Goal: Transaction & Acquisition: Book appointment/travel/reservation

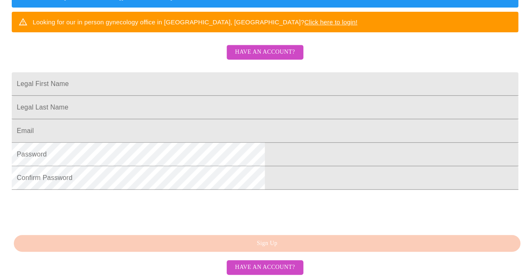
scroll to position [229, 0]
click at [319, 164] on div "MyMenopauseRx Sign Up Welcome! We are currently accepting virtual patients from…" at bounding box center [265, 24] width 524 height 279
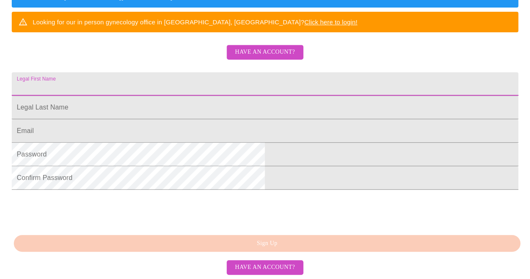
click at [270, 72] on input "Legal First Name" at bounding box center [265, 83] width 507 height 23
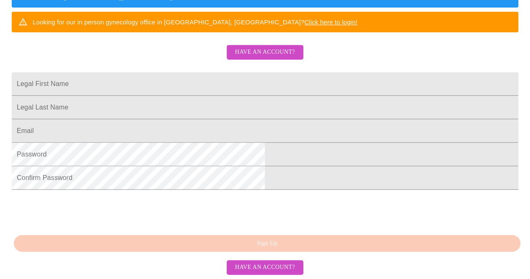
click at [296, 3] on div "MyMenopauseRx Sign Up Welcome! We are currently accepting virtual patients from…" at bounding box center [265, 24] width 524 height 279
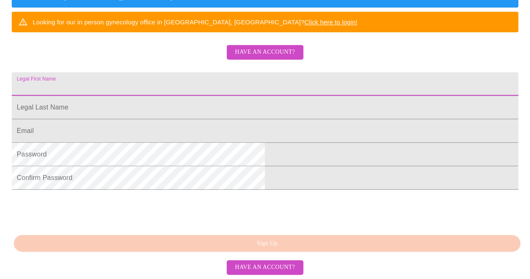
click at [274, 72] on input "Legal First Name" at bounding box center [265, 83] width 507 height 23
type input "c"
type input "[PERSON_NAME]"
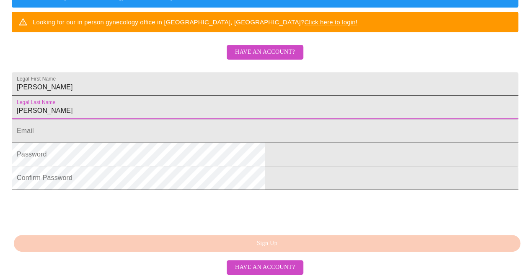
type input "[PERSON_NAME]"
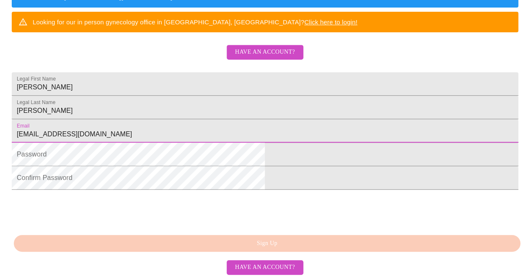
type input "[EMAIL_ADDRESS][DOMAIN_NAME]"
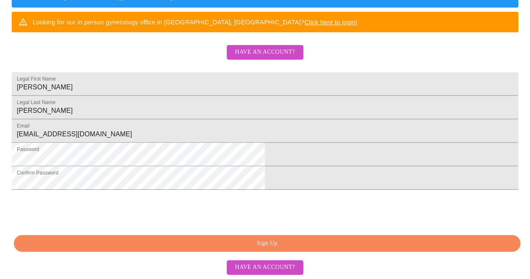
click at [296, 244] on span "Sign Up" at bounding box center [267, 243] width 488 height 10
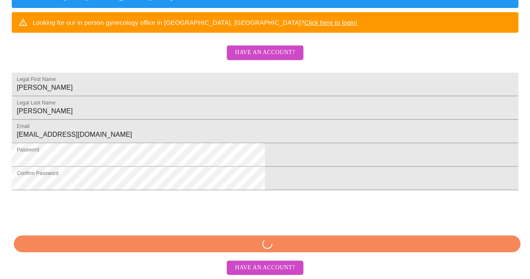
scroll to position [228, 0]
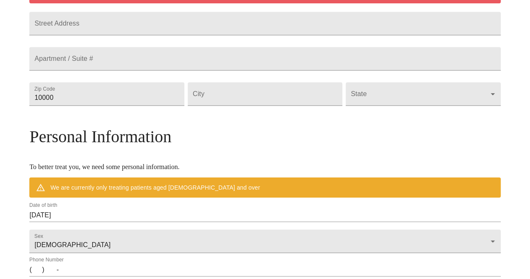
scroll to position [196, 0]
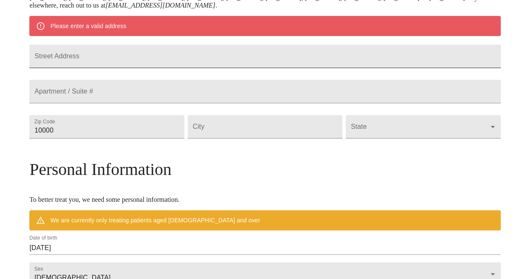
click at [295, 65] on input "Street Address" at bounding box center [264, 55] width 471 height 23
type input "44 EVE CIRCLE"
click at [184, 138] on input "10000" at bounding box center [106, 126] width 155 height 23
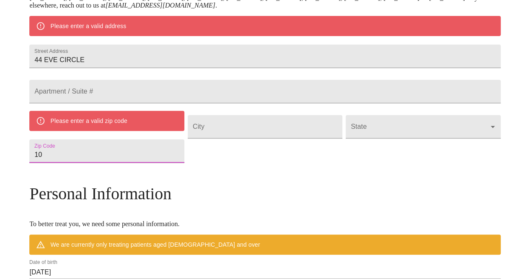
type input "1"
click at [184, 131] on div "Please enter a valid zip code" at bounding box center [106, 121] width 155 height 20
click at [169, 163] on input "Street Address" at bounding box center [106, 150] width 155 height 23
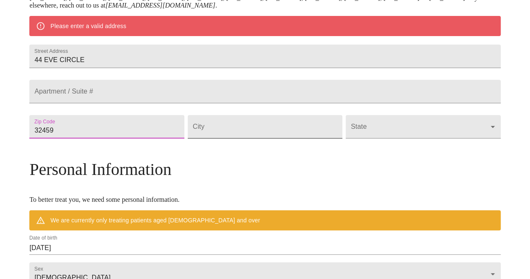
type input "32459"
click at [244, 138] on input "Street Address" at bounding box center [265, 126] width 155 height 23
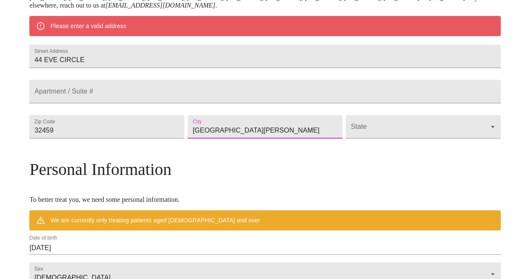
type input "[GEOGRAPHIC_DATA][PERSON_NAME]"
click at [370, 152] on body "MyMenopauseRx Welcome to MyMenopauseRx Since it's your first time here, you'll …" at bounding box center [265, 138] width 524 height 661
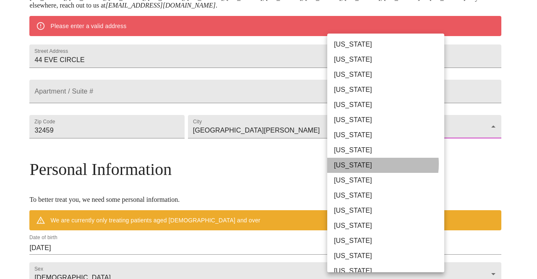
click at [369, 164] on li "[US_STATE]" at bounding box center [388, 165] width 123 height 15
type input "[US_STATE]"
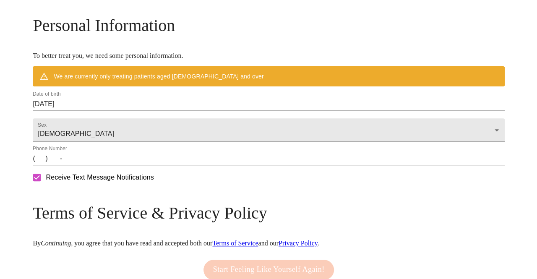
scroll to position [316, 0]
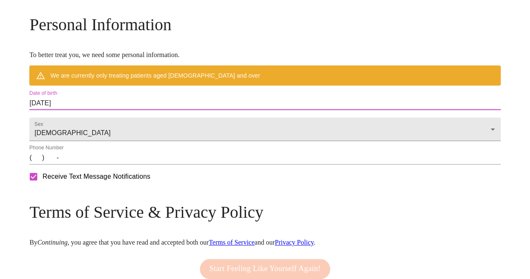
click at [133, 110] on input "[DATE]" at bounding box center [264, 102] width 471 height 13
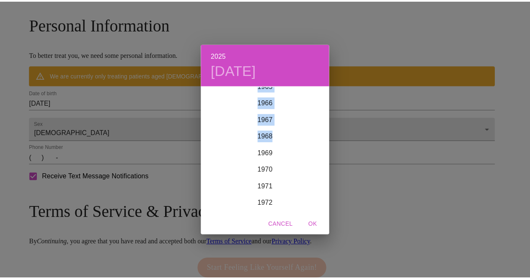
scroll to position [1098, 0]
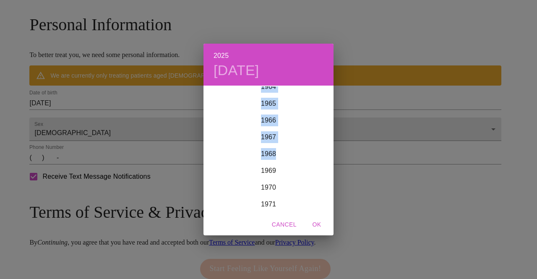
drag, startPoint x: 333, startPoint y: 126, endPoint x: 334, endPoint y: 133, distance: 6.8
click at [334, 133] on div "2025 [DATE] 1900 1901 1902 1903 1904 1905 1906 1907 1908 1909 1910 1911 1912 19…" at bounding box center [268, 139] width 537 height 279
click at [273, 137] on div "1967" at bounding box center [268, 137] width 130 height 17
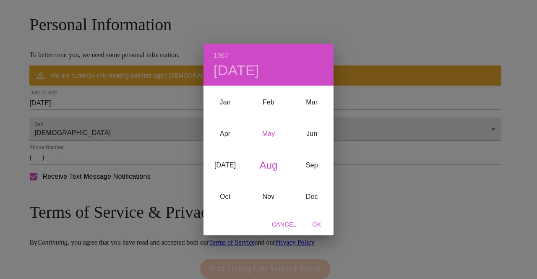
click at [273, 133] on div "May" at bounding box center [268, 133] width 43 height 31
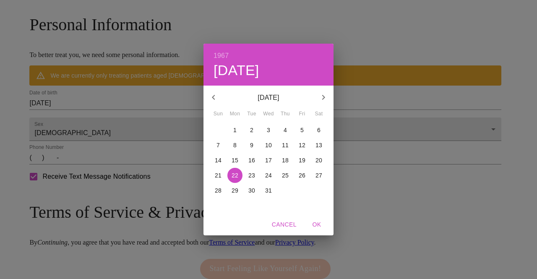
click at [237, 158] on p "15" at bounding box center [234, 160] width 7 height 8
click at [324, 99] on icon "button" at bounding box center [323, 97] width 10 height 10
click at [287, 159] on p "15" at bounding box center [285, 160] width 7 height 8
click at [318, 223] on span "OK" at bounding box center [316, 224] width 20 height 10
type input "[DATE]"
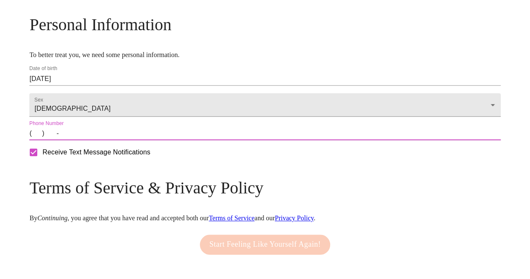
click at [97, 140] on input "(   )    -" at bounding box center [264, 133] width 471 height 13
drag, startPoint x: 97, startPoint y: 156, endPoint x: 309, endPoint y: 166, distance: 212.8
click at [309, 140] on input "(   )    -" at bounding box center [264, 133] width 471 height 13
click at [91, 140] on input "(   )    -" at bounding box center [264, 133] width 471 height 13
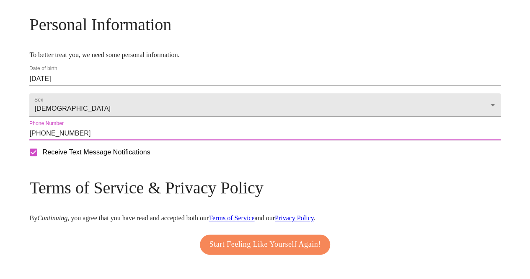
type input "[PHONE_NUMBER]"
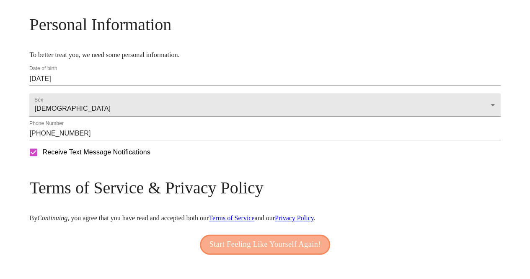
click at [299, 251] on span "Start Feeling Like Yourself Again!" at bounding box center [266, 244] width 112 height 13
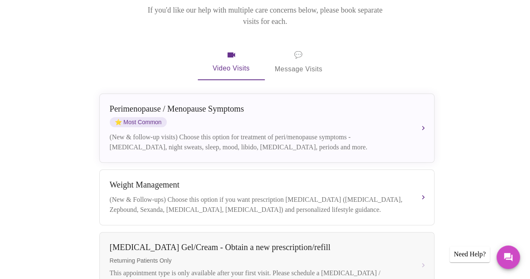
scroll to position [132, 0]
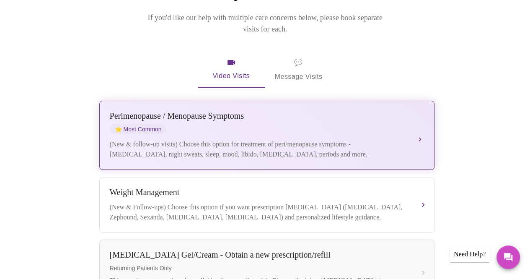
click at [427, 125] on button "[MEDICAL_DATA] / Menopause Symptoms ⭐ Most Common (New & follow-up visits) Choo…" at bounding box center [266, 135] width 335 height 69
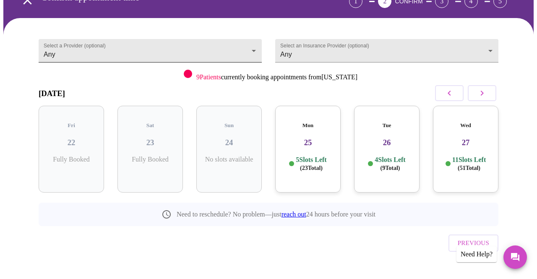
click at [249, 47] on body "MyMenopauseRx Appointments Messaging Labs Uploads Medications Community Refer a…" at bounding box center [268, 117] width 530 height 352
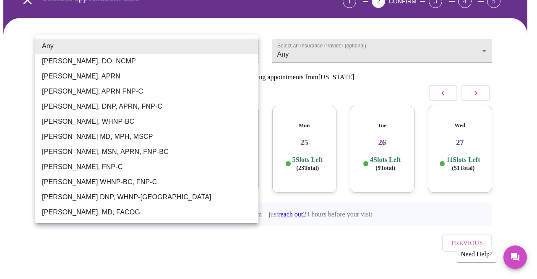
click at [349, 43] on div at bounding box center [268, 139] width 537 height 279
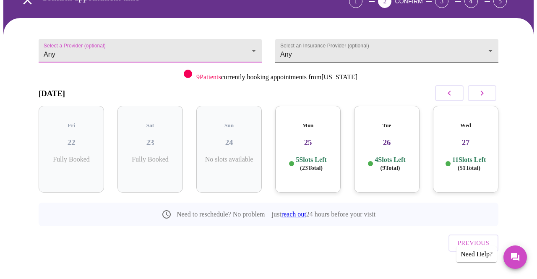
click at [365, 54] on body "MyMenopauseRx Appointments Messaging Labs Uploads Medications Community Refer a…" at bounding box center [268, 117] width 530 height 352
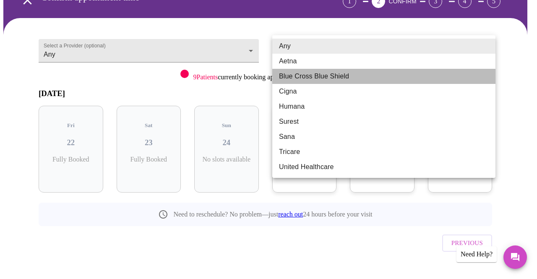
click at [344, 75] on li "Blue Cross Blue Shield" at bounding box center [383, 76] width 223 height 15
type input "Blue Cross Blue Shield"
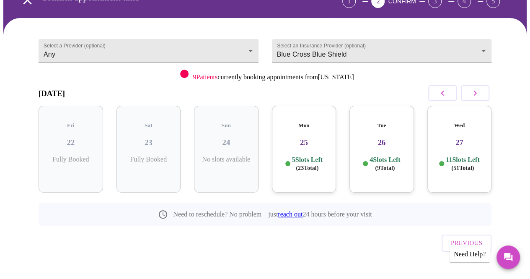
click at [288, 138] on h3 "25" at bounding box center [304, 142] width 51 height 9
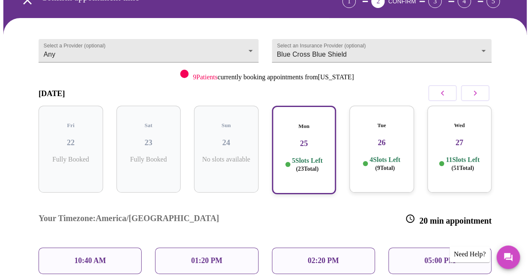
drag, startPoint x: 530, startPoint y: 173, endPoint x: 536, endPoint y: 203, distance: 31.2
click at [530, 203] on html "MyMenopauseRx Appointments Messaging Labs Uploads Medications Community Refer a…" at bounding box center [265, 178] width 530 height 480
click at [363, 202] on div "Your Timezone: [GEOGRAPHIC_DATA]/[GEOGRAPHIC_DATA] 20 min appointment" at bounding box center [265, 219] width 467 height 42
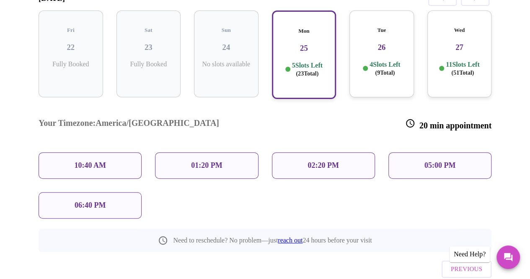
scroll to position [156, 0]
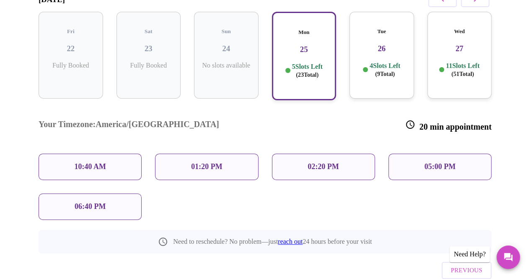
click at [120, 153] on div "10:40 AM" at bounding box center [90, 166] width 103 height 26
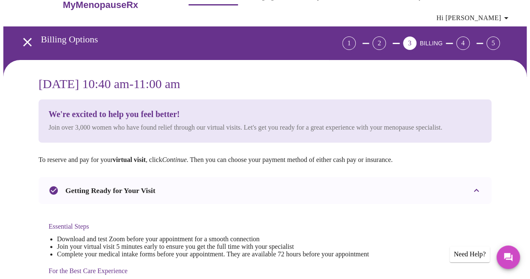
scroll to position [0, 0]
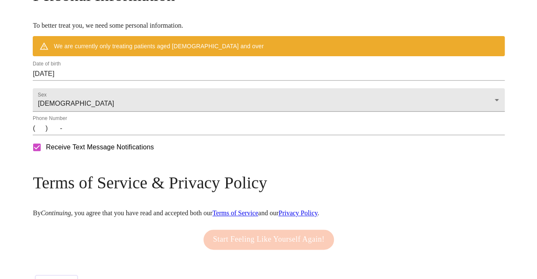
scroll to position [377, 0]
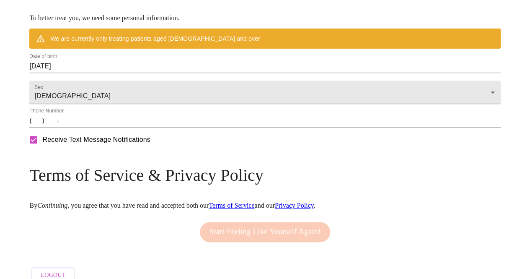
click at [167, 73] on input "[DATE]" at bounding box center [264, 66] width 471 height 13
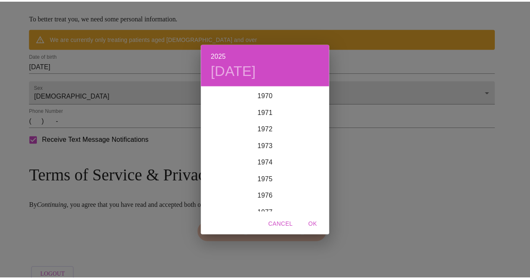
scroll to position [1146, 0]
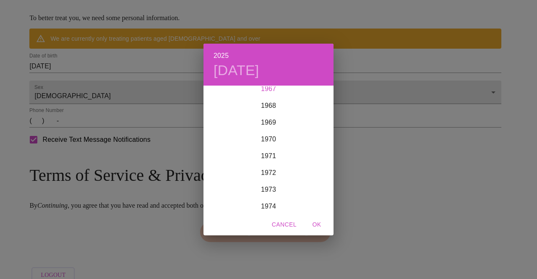
click at [283, 89] on div "1967" at bounding box center [268, 88] width 130 height 17
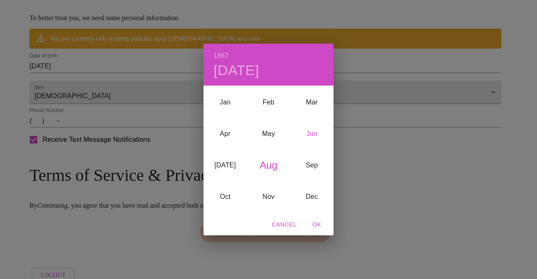
click at [312, 134] on div "Jun" at bounding box center [311, 133] width 43 height 31
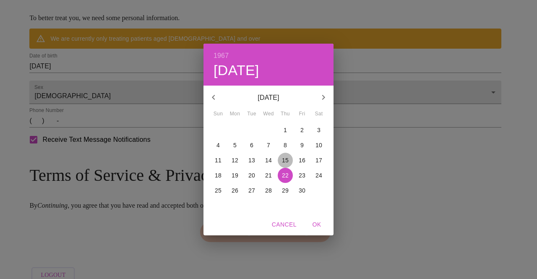
click at [286, 158] on p "15" at bounding box center [285, 160] width 7 height 8
click at [314, 223] on span "OK" at bounding box center [316, 224] width 20 height 10
type input "[DATE]"
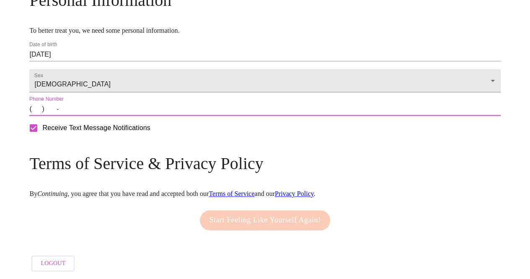
click at [93, 116] on input "(   )    -" at bounding box center [264, 108] width 471 height 13
type input "[PHONE_NUMBER]"
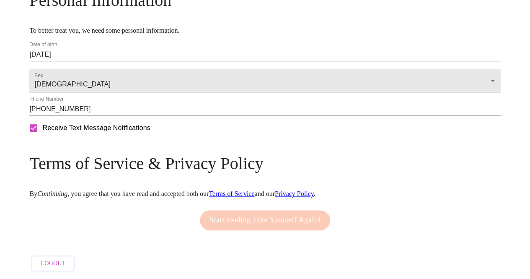
click at [203, 138] on div "Receive Text Message Notifications" at bounding box center [265, 127] width 475 height 21
click at [372, 230] on div "Start Feeling Like Yourself Again!" at bounding box center [264, 220] width 471 height 29
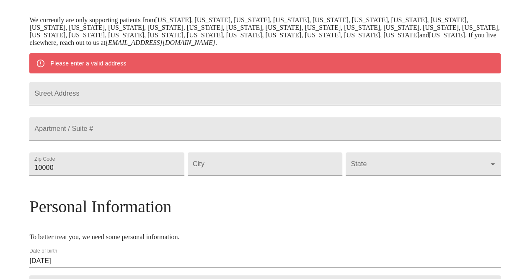
scroll to position [151, 0]
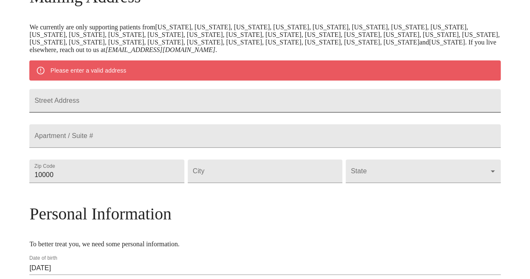
click at [228, 109] on input "Street Address" at bounding box center [264, 100] width 471 height 23
type input "44 EVE CIRCLE"
type input "32459"
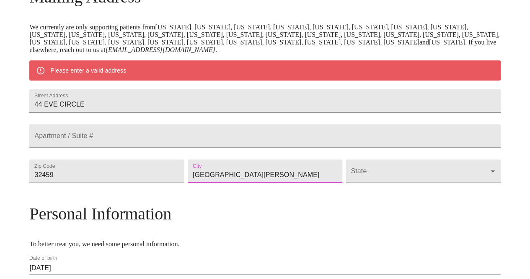
type input "[GEOGRAPHIC_DATA][PERSON_NAME]"
click at [350, 191] on body "MyMenopauseRx Welcome to MyMenopauseRx Since it's your first time here, you'll …" at bounding box center [265, 170] width 524 height 637
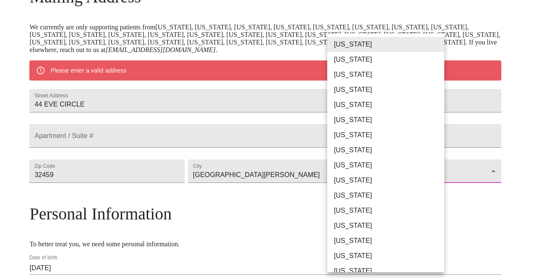
click at [353, 163] on li "[US_STATE]" at bounding box center [388, 165] width 123 height 15
type input "[US_STATE]"
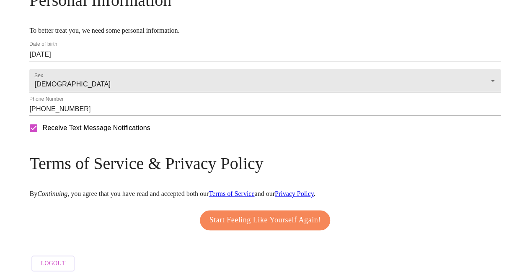
scroll to position [366, 0]
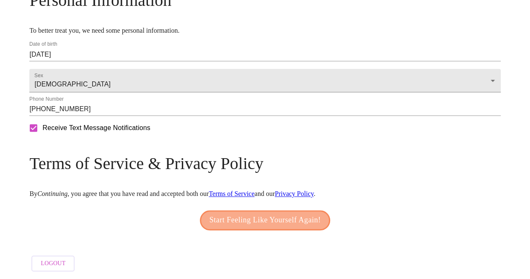
click at [280, 213] on span "Start Feeling Like Yourself Again!" at bounding box center [266, 219] width 112 height 13
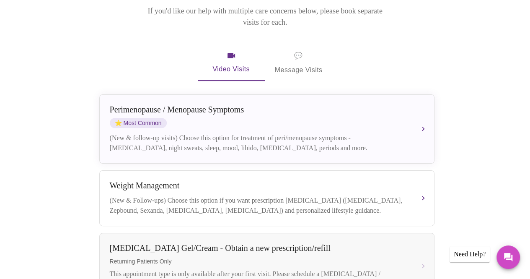
scroll to position [140, 0]
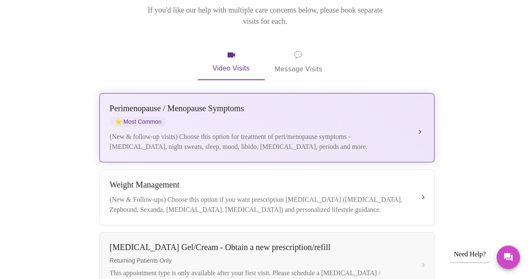
click at [421, 110] on div "[MEDICAL_DATA] / Menopause Symptoms ⭐ Most Common (New & follow-up visits) Choo…" at bounding box center [267, 128] width 314 height 48
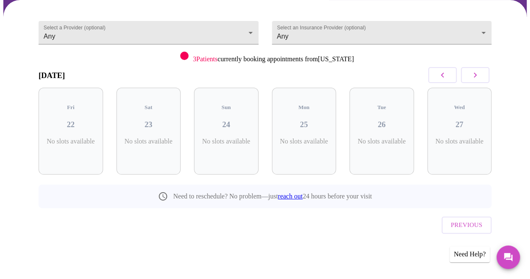
scroll to position [62, 0]
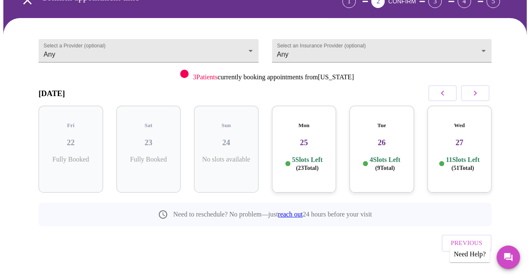
click at [303, 165] on div "Mon 25 5 Slots Left ( 23 Total)" at bounding box center [304, 149] width 65 height 87
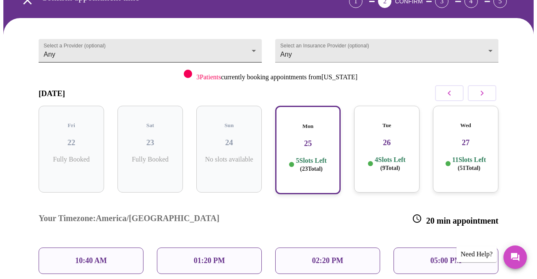
click at [247, 52] on body "MyMenopauseRx Appointments Messaging Labs Uploads Medications Community Refer a…" at bounding box center [268, 177] width 530 height 473
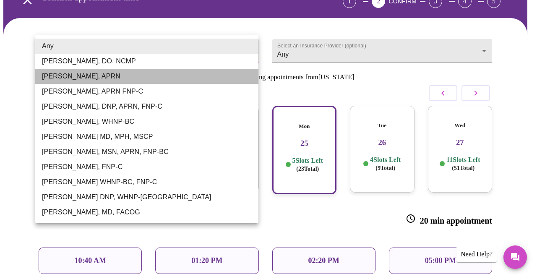
click at [106, 76] on li "[PERSON_NAME], APRN" at bounding box center [146, 76] width 223 height 15
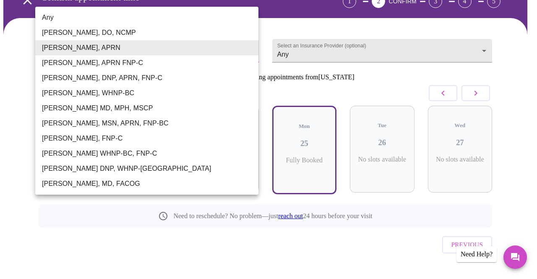
click at [176, 46] on body "MyMenopauseRx Appointments Messaging Labs Uploads Medications Community Refer a…" at bounding box center [268, 118] width 530 height 354
click at [121, 29] on li "[PERSON_NAME], DO, NCMP" at bounding box center [146, 32] width 223 height 15
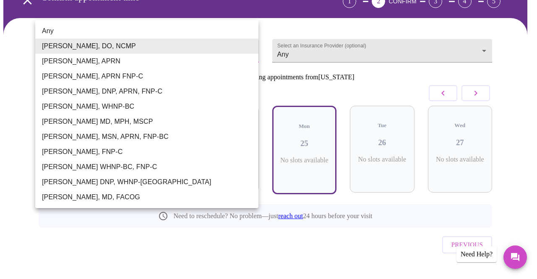
click at [154, 47] on body "MyMenopauseRx Appointments Messaging Labs Uploads Medications Community Refer a…" at bounding box center [268, 118] width 530 height 354
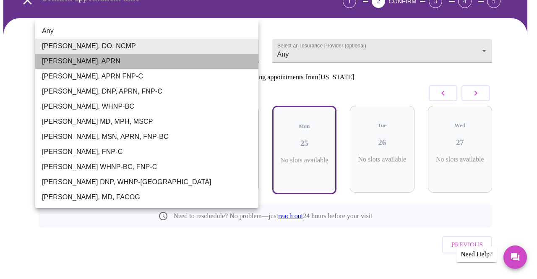
click at [106, 61] on li "[PERSON_NAME], APRN" at bounding box center [146, 61] width 223 height 15
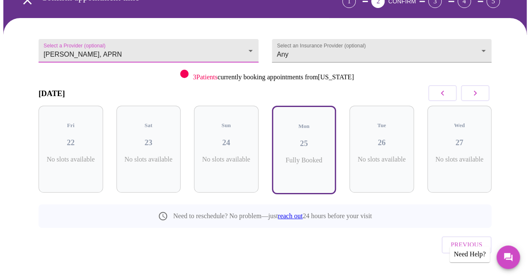
click at [485, 93] on button "button" at bounding box center [475, 93] width 29 height 16
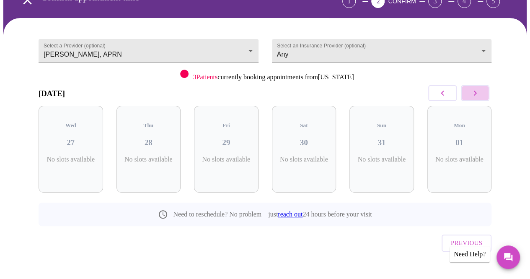
click at [485, 93] on button "button" at bounding box center [475, 93] width 29 height 16
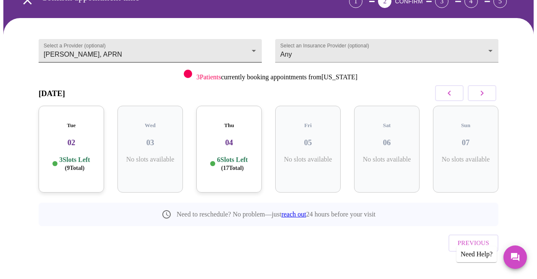
click at [135, 53] on body "MyMenopauseRx Appointments Messaging Labs Uploads Medications Community Refer a…" at bounding box center [268, 117] width 530 height 352
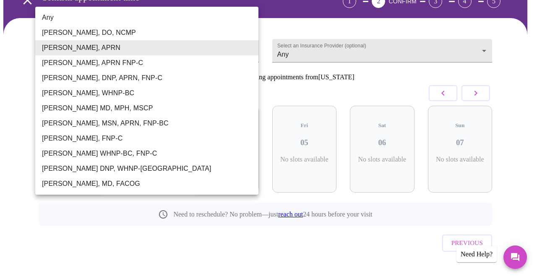
click at [116, 78] on li "[PERSON_NAME], DNP, APRN, FNP-C" at bounding box center [146, 77] width 223 height 15
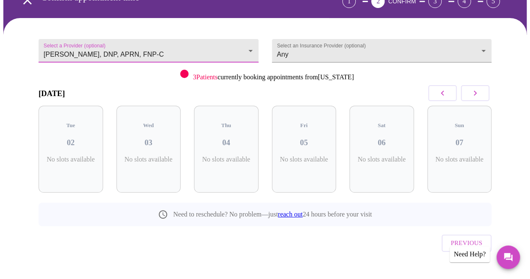
click at [444, 94] on icon "button" at bounding box center [443, 93] width 10 height 10
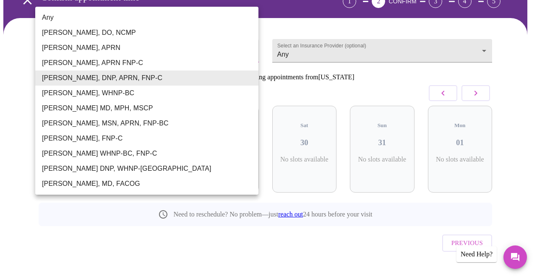
click at [223, 44] on body "MyMenopauseRx Appointments Messaging Labs Uploads Medications Community Refer a…" at bounding box center [268, 117] width 530 height 352
click at [130, 182] on li "[PERSON_NAME], MD, FACOG" at bounding box center [146, 183] width 223 height 15
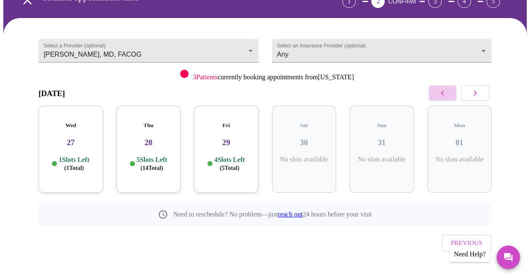
click at [444, 91] on icon "button" at bounding box center [443, 93] width 10 height 10
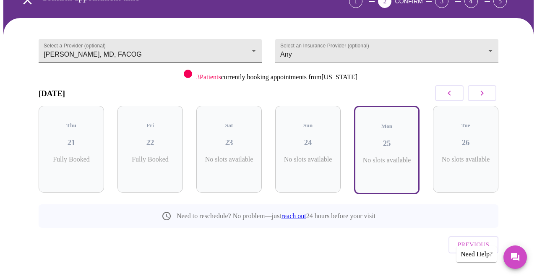
click at [221, 45] on body "MyMenopauseRx Appointments Messaging Labs Uploads Medications Community Refer a…" at bounding box center [268, 118] width 530 height 354
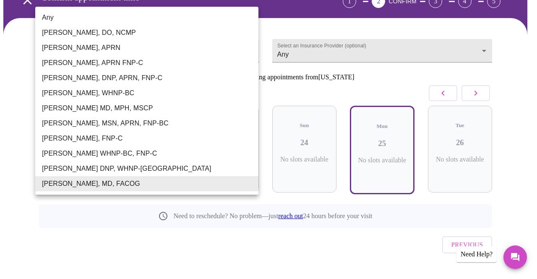
click at [137, 123] on li "[PERSON_NAME], MSN, APRN, FNP-BC" at bounding box center [146, 123] width 223 height 15
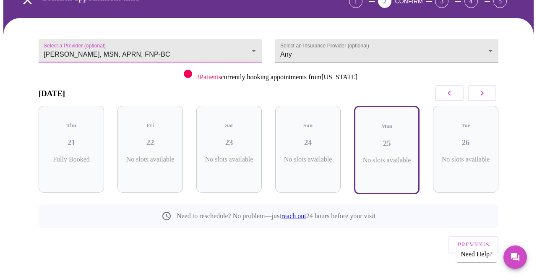
click at [163, 48] on body "MyMenopauseRx Appointments Messaging Labs Uploads Medications Community Refer a…" at bounding box center [268, 118] width 530 height 354
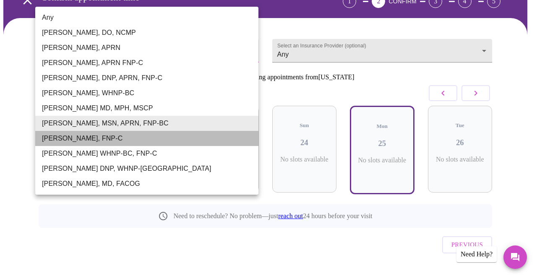
click at [141, 138] on li "[PERSON_NAME], FNP-C" at bounding box center [146, 138] width 223 height 15
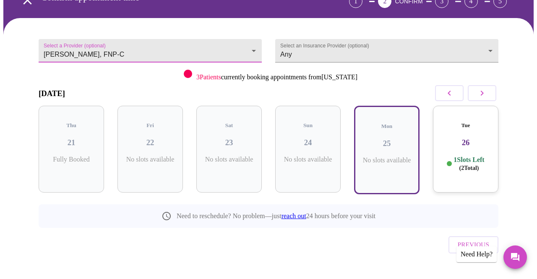
click at [225, 51] on body "MyMenopauseRx Appointments Messaging Labs Uploads Medications Community Refer a…" at bounding box center [268, 118] width 530 height 354
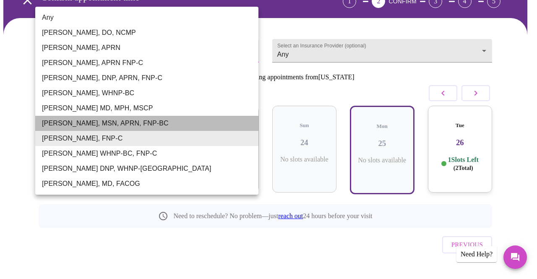
click at [156, 120] on li "[PERSON_NAME], MSN, APRN, FNP-BC" at bounding box center [146, 123] width 223 height 15
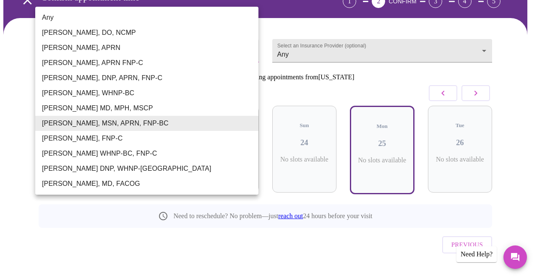
click at [184, 47] on body "MyMenopauseRx Appointments Messaging Labs Uploads Medications Community Refer a…" at bounding box center [268, 118] width 530 height 354
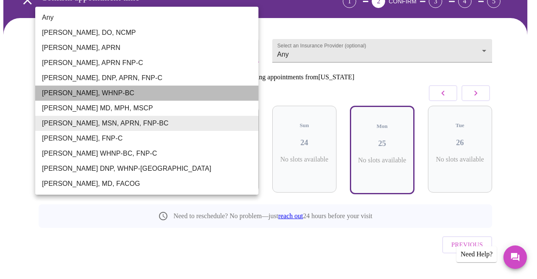
click at [166, 88] on li "[PERSON_NAME], WHNP-BC" at bounding box center [146, 93] width 223 height 15
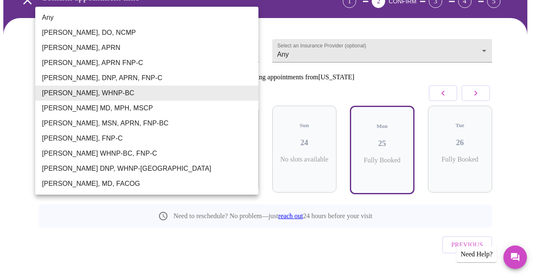
click at [164, 47] on body "MyMenopauseRx Appointments Messaging Labs Uploads Medications Community Refer a…" at bounding box center [268, 118] width 530 height 354
click at [151, 78] on li "[PERSON_NAME], DNP, APRN, FNP-C" at bounding box center [146, 77] width 223 height 15
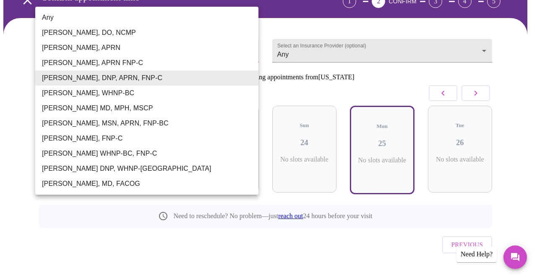
click at [154, 48] on body "MyMenopauseRx Appointments Messaging Labs Uploads Medications Community Refer a…" at bounding box center [268, 118] width 530 height 354
click at [150, 60] on li "[PERSON_NAME], APRN FNP-C" at bounding box center [146, 62] width 223 height 15
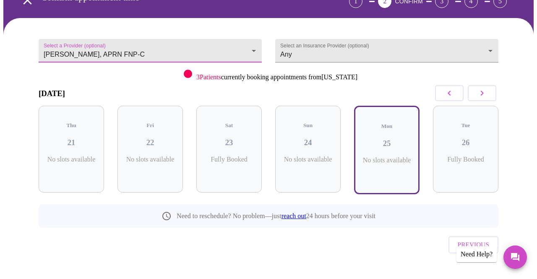
click at [155, 42] on body "MyMenopauseRx Appointments Messaging Labs Uploads Medications Community Refer a…" at bounding box center [268, 118] width 530 height 354
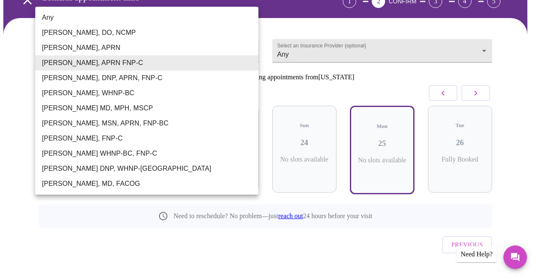
click at [153, 51] on li "[PERSON_NAME], APRN" at bounding box center [146, 47] width 223 height 15
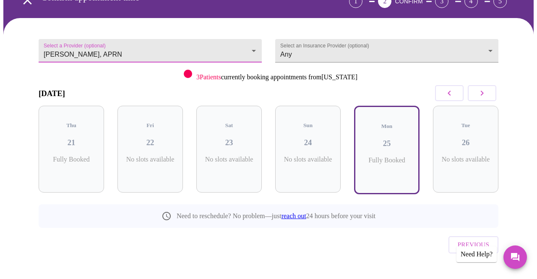
click at [168, 45] on body "MyMenopauseRx Appointments Messaging Labs Uploads Medications Community Refer a…" at bounding box center [268, 118] width 530 height 354
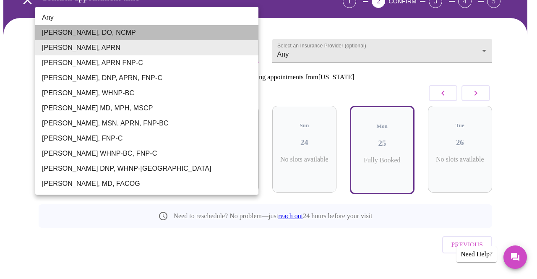
click at [164, 27] on li "[PERSON_NAME], DO, NCMP" at bounding box center [146, 32] width 223 height 15
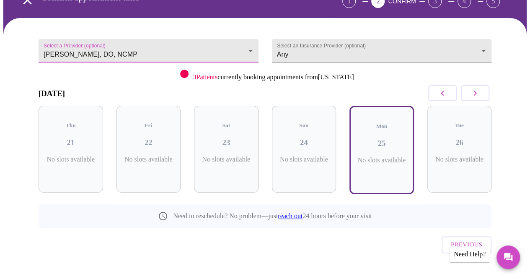
click at [480, 91] on icon "button" at bounding box center [475, 93] width 10 height 10
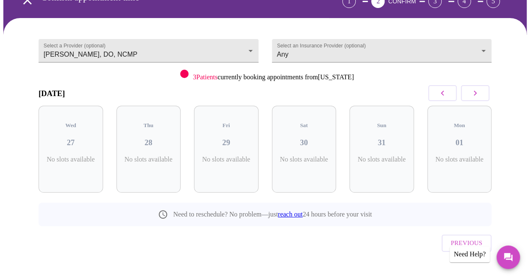
click at [480, 91] on icon "button" at bounding box center [475, 93] width 10 height 10
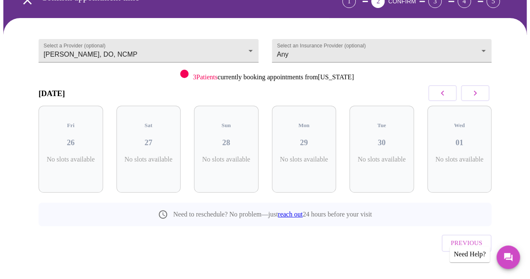
click at [444, 93] on icon "button" at bounding box center [442, 93] width 3 height 5
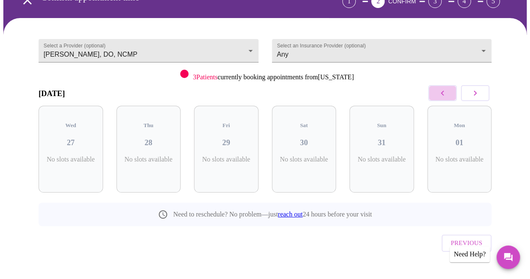
click at [444, 93] on icon "button" at bounding box center [442, 93] width 3 height 5
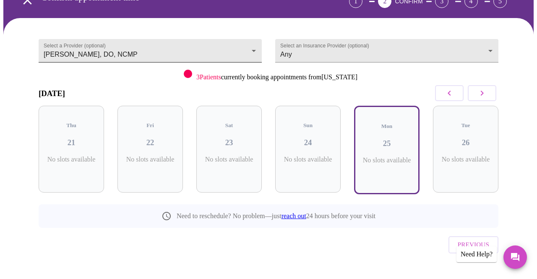
click at [222, 49] on body "MyMenopauseRx Appointments Messaging Labs Uploads Medications Community Refer a…" at bounding box center [268, 118] width 530 height 354
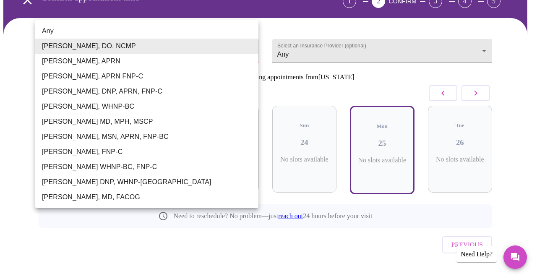
click at [322, 44] on div at bounding box center [268, 139] width 537 height 279
click at [248, 48] on body "MyMenopauseRx Appointments Messaging Labs Uploads Medications Community Refer a…" at bounding box center [268, 118] width 530 height 354
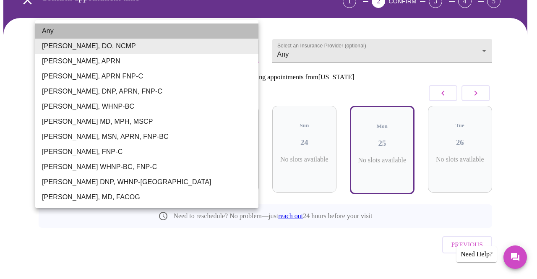
click at [214, 30] on li "Any" at bounding box center [146, 30] width 223 height 15
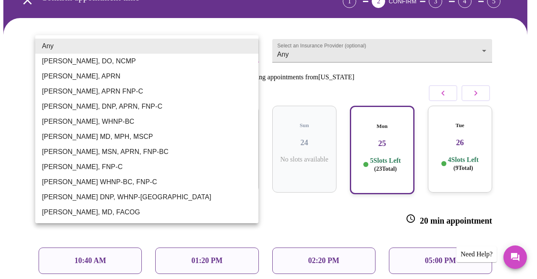
click at [216, 46] on body "MyMenopauseRx Appointments Messaging Labs Uploads Medications Community Refer a…" at bounding box center [268, 177] width 530 height 473
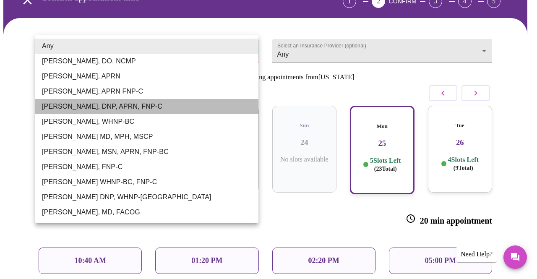
click at [198, 105] on li "[PERSON_NAME], DNP, APRN, FNP-C" at bounding box center [146, 106] width 223 height 15
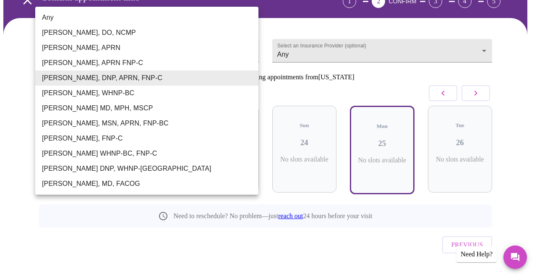
click at [202, 49] on body "MyMenopauseRx Appointments Messaging Labs Uploads Medications Community Refer a…" at bounding box center [268, 118] width 530 height 354
click at [187, 49] on li "[PERSON_NAME], APRN" at bounding box center [146, 47] width 223 height 15
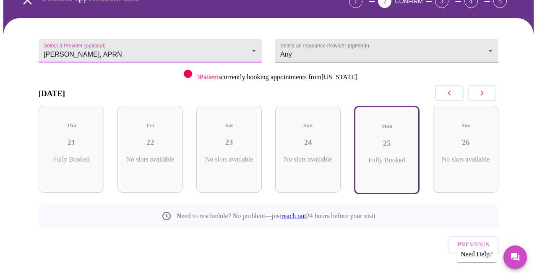
click at [194, 42] on body "MyMenopauseRx Appointments Messaging Labs Uploads Medications Community Refer a…" at bounding box center [268, 118] width 530 height 354
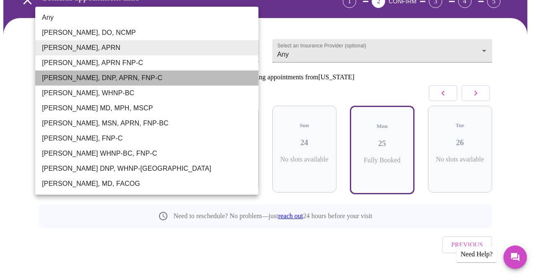
click at [185, 78] on li "[PERSON_NAME], DNP, APRN, FNP-C" at bounding box center [146, 77] width 223 height 15
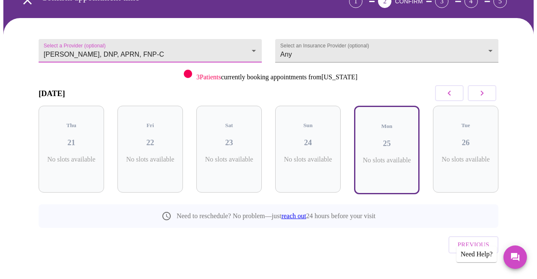
click at [182, 52] on body "MyMenopauseRx Appointments Messaging Labs Uploads Medications Community Refer a…" at bounding box center [268, 118] width 530 height 354
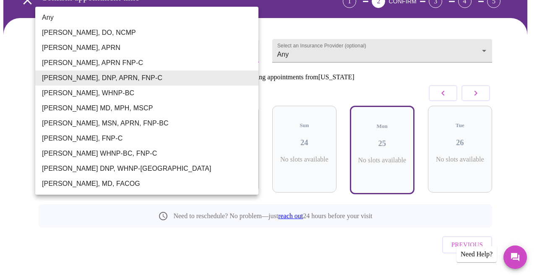
click at [171, 107] on li "[PERSON_NAME] MD, MPH, MSCP" at bounding box center [146, 108] width 223 height 15
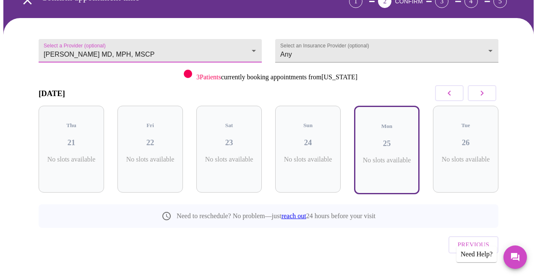
click at [179, 48] on body "MyMenopauseRx Appointments Messaging Labs Uploads Medications Community Refer a…" at bounding box center [268, 118] width 530 height 354
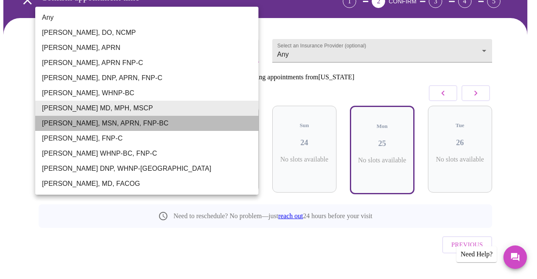
click at [158, 119] on li "[PERSON_NAME], MSN, APRN, FNP-BC" at bounding box center [146, 123] width 223 height 15
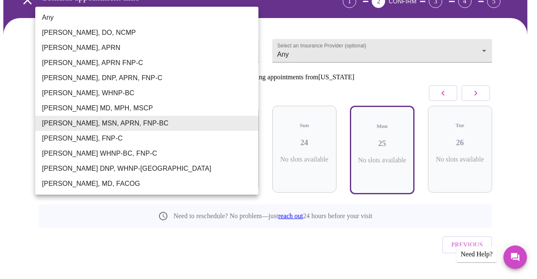
click at [174, 47] on body "MyMenopauseRx Appointments Messaging Labs Uploads Medications Community Refer a…" at bounding box center [268, 118] width 530 height 354
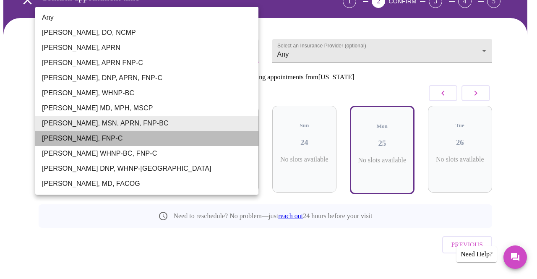
click at [151, 135] on li "[PERSON_NAME], FNP-C" at bounding box center [146, 138] width 223 height 15
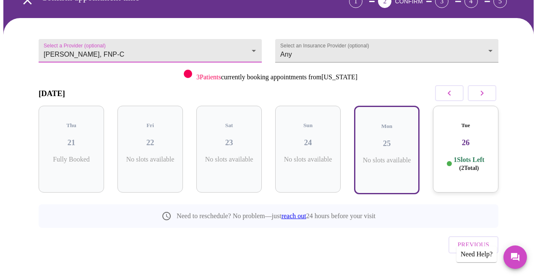
click at [170, 53] on body "MyMenopauseRx Appointments Messaging Labs Uploads Medications Community Refer a…" at bounding box center [268, 118] width 530 height 354
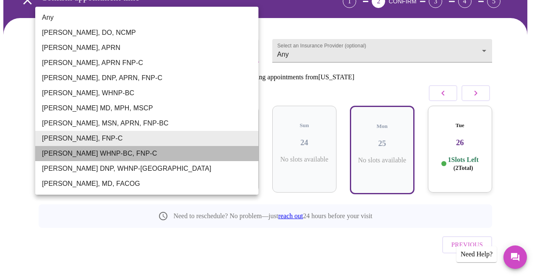
click at [132, 156] on li "[PERSON_NAME] WHNP-BC, FNP-C" at bounding box center [146, 153] width 223 height 15
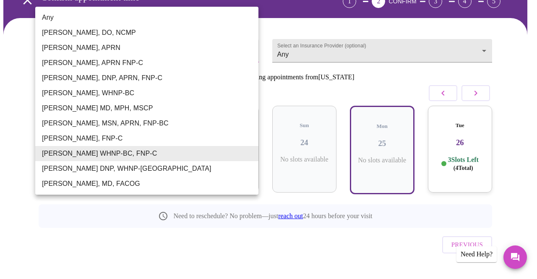
click at [234, 41] on body "MyMenopauseRx Appointments Messaging Labs Uploads Medications Community Refer a…" at bounding box center [268, 118] width 530 height 354
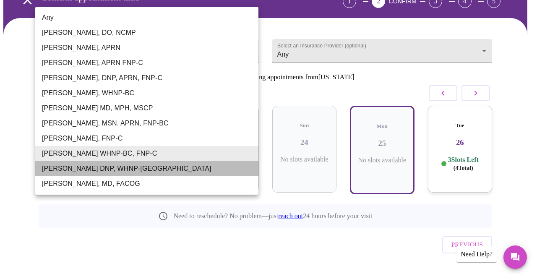
click at [158, 170] on li "[PERSON_NAME] DNP, WHNP-[GEOGRAPHIC_DATA]" at bounding box center [146, 168] width 223 height 15
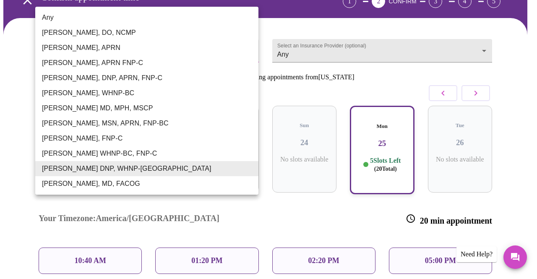
click at [192, 41] on body "MyMenopauseRx Appointments Messaging Labs Uploads Medications Community Refer a…" at bounding box center [268, 177] width 530 height 473
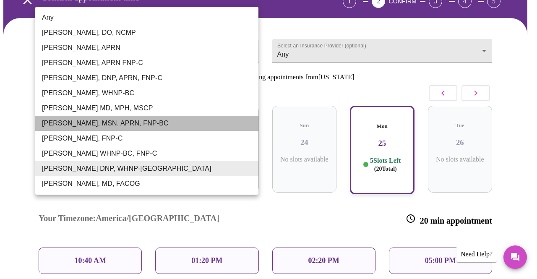
click at [131, 119] on li "[PERSON_NAME], MSN, APRN, FNP-BC" at bounding box center [146, 123] width 223 height 15
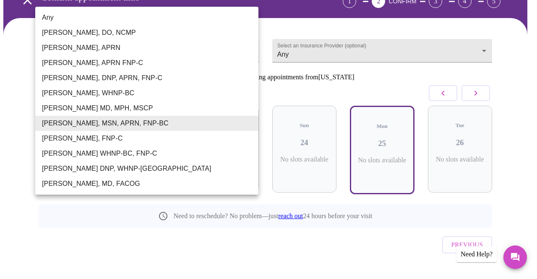
click at [184, 42] on body "MyMenopauseRx Appointments Messaging Labs Uploads Medications Community Refer a…" at bounding box center [268, 118] width 530 height 354
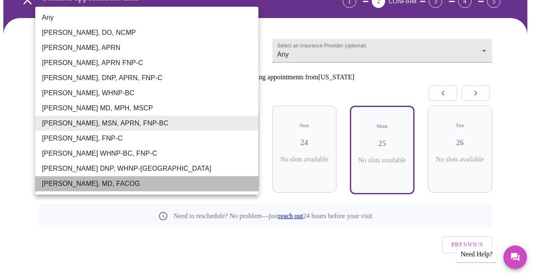
click at [116, 182] on li "[PERSON_NAME], MD, FACOG" at bounding box center [146, 183] width 223 height 15
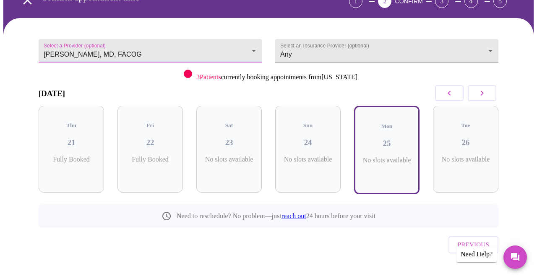
click at [182, 52] on body "MyMenopauseRx Appointments Messaging Labs Uploads Medications Community Refer a…" at bounding box center [268, 118] width 530 height 354
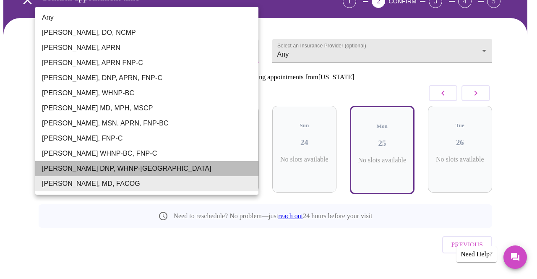
click at [112, 166] on li "[PERSON_NAME] DNP, WHNP-[GEOGRAPHIC_DATA]" at bounding box center [146, 168] width 223 height 15
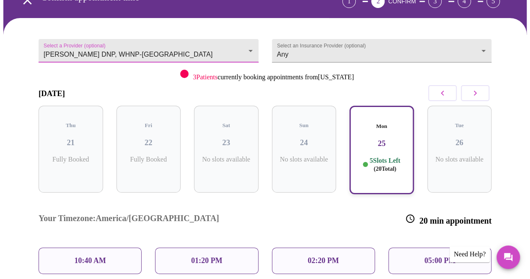
click at [257, 44] on body "MyMenopauseRx Appointments Messaging Labs Uploads Medications Community Refer a…" at bounding box center [265, 177] width 524 height 473
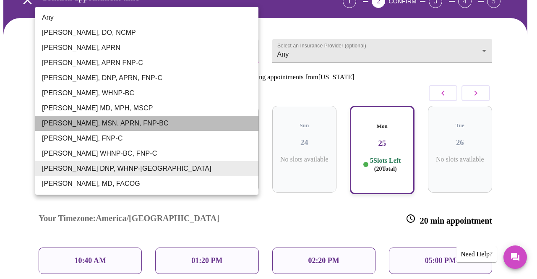
click at [170, 125] on li "[PERSON_NAME], MSN, APRN, FNP-BC" at bounding box center [146, 123] width 223 height 15
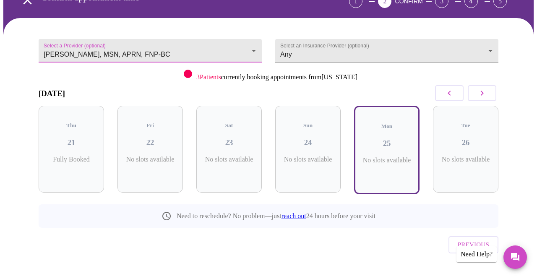
click at [213, 51] on body "MyMenopauseRx Appointments Messaging Labs Uploads Medications Community Refer a…" at bounding box center [268, 118] width 530 height 354
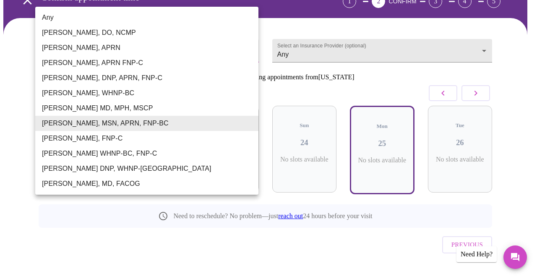
click at [188, 78] on li "[PERSON_NAME], DNP, APRN, FNP-C" at bounding box center [146, 77] width 223 height 15
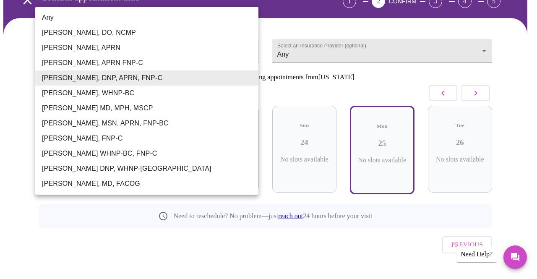
click at [236, 40] on body "MyMenopauseRx Appointments Messaging Labs Uploads Medications Community Refer a…" at bounding box center [268, 118] width 530 height 354
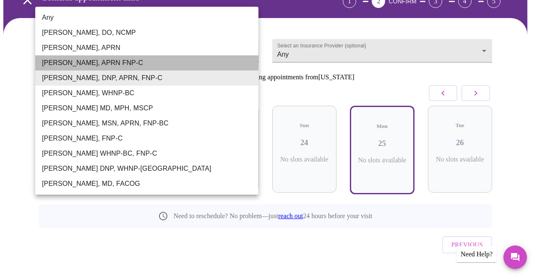
click at [88, 61] on li "[PERSON_NAME], APRN FNP-C" at bounding box center [146, 62] width 223 height 15
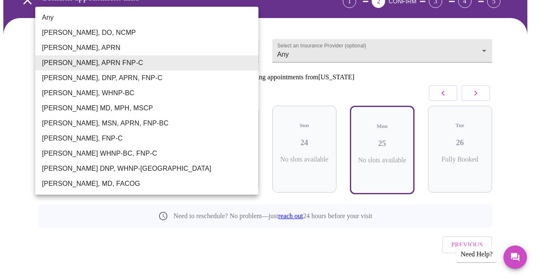
click at [97, 44] on body "MyMenopauseRx Appointments Messaging Labs Uploads Medications Community Refer a…" at bounding box center [268, 118] width 530 height 354
click at [107, 47] on li "[PERSON_NAME], APRN" at bounding box center [146, 47] width 223 height 15
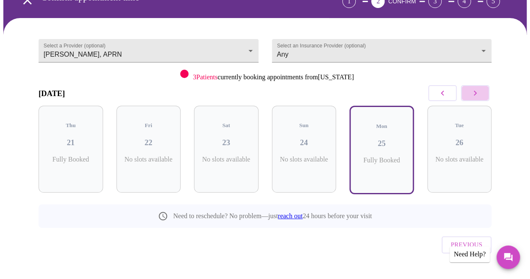
click at [487, 97] on button "button" at bounding box center [475, 93] width 29 height 16
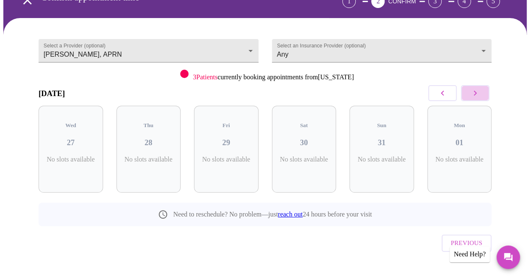
click at [486, 98] on button "button" at bounding box center [475, 93] width 29 height 16
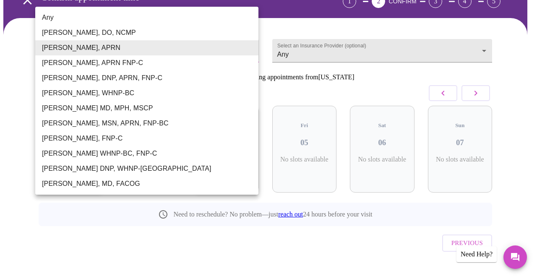
click at [236, 48] on body "MyMenopauseRx Appointments Messaging Labs Uploads Medications Community Refer a…" at bounding box center [268, 117] width 530 height 352
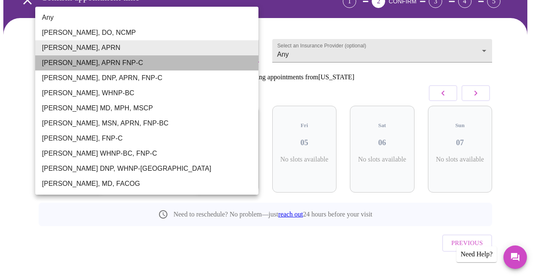
click at [221, 64] on li "[PERSON_NAME], APRN FNP-C" at bounding box center [146, 62] width 223 height 15
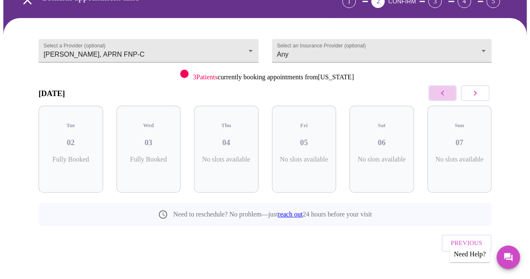
click at [446, 93] on icon "button" at bounding box center [443, 93] width 10 height 10
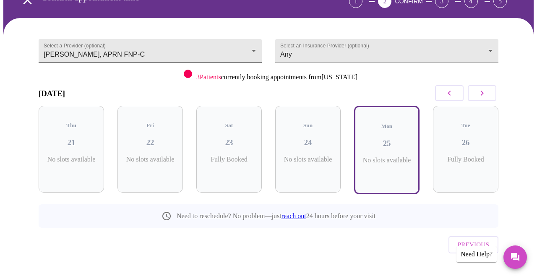
click at [225, 42] on body "MyMenopauseRx Appointments Messaging Labs Uploads Medications Community Refer a…" at bounding box center [268, 118] width 530 height 354
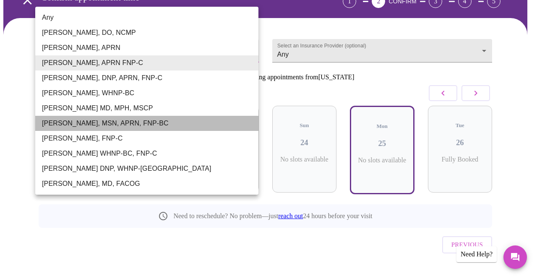
click at [158, 122] on li "[PERSON_NAME], MSN, APRN, FNP-BC" at bounding box center [146, 123] width 223 height 15
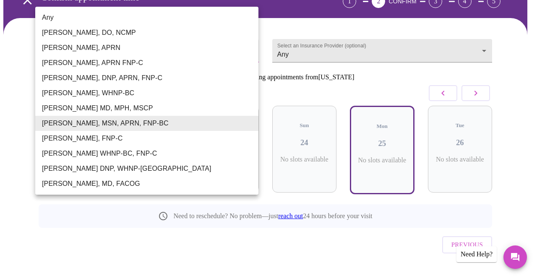
click at [250, 51] on body "MyMenopauseRx Appointments Messaging Labs Uploads Medications Community Refer a…" at bounding box center [268, 118] width 530 height 354
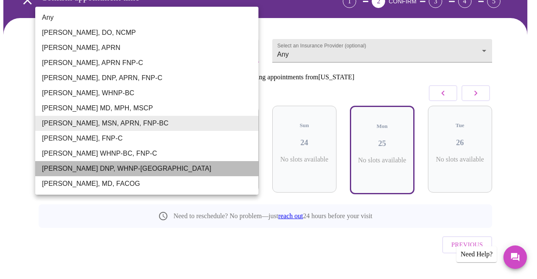
click at [99, 167] on li "[PERSON_NAME] DNP, WHNP-[GEOGRAPHIC_DATA]" at bounding box center [146, 168] width 223 height 15
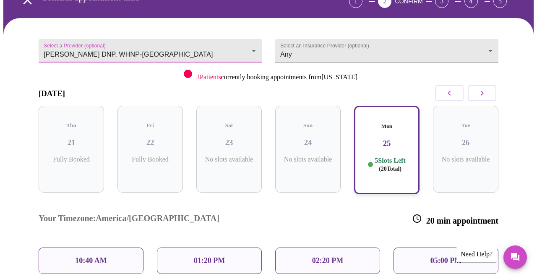
click at [138, 47] on body "MyMenopauseRx Appointments Messaging Labs Uploads Medications Community Refer a…" at bounding box center [268, 177] width 530 height 473
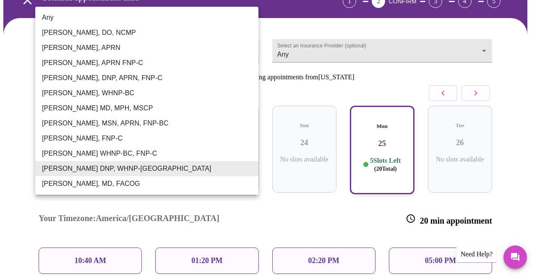
click at [98, 151] on li "[PERSON_NAME] WHNP-BC, FNP-C" at bounding box center [146, 153] width 223 height 15
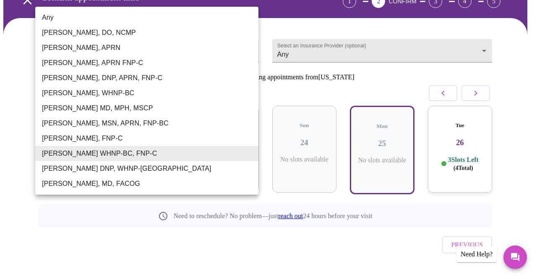
click at [235, 50] on body "MyMenopauseRx Appointments Messaging Labs Uploads Medications Community Refer a…" at bounding box center [268, 118] width 530 height 354
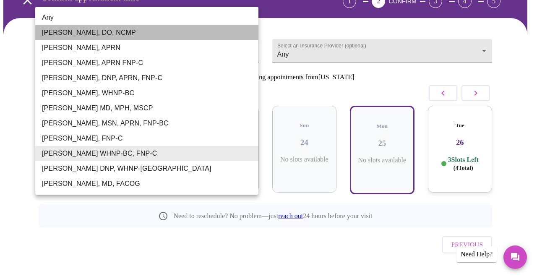
click at [206, 26] on li "[PERSON_NAME], DO, NCMP" at bounding box center [146, 32] width 223 height 15
type input "[PERSON_NAME], DO, NCMP"
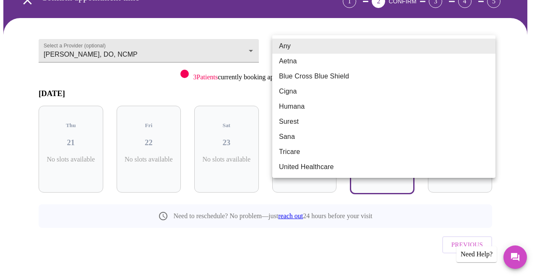
click at [468, 51] on body "MyMenopauseRx Appointments Messaging Labs Uploads Medications Community Refer a…" at bounding box center [268, 118] width 530 height 354
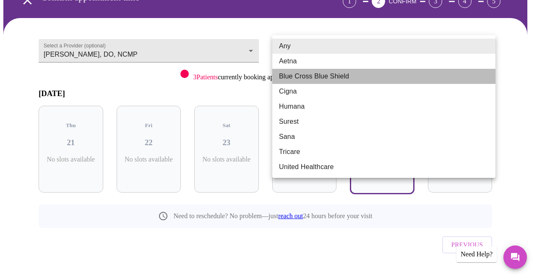
click at [433, 78] on li "Blue Cross Blue Shield" at bounding box center [383, 76] width 223 height 15
type input "Blue Cross Blue Shield"
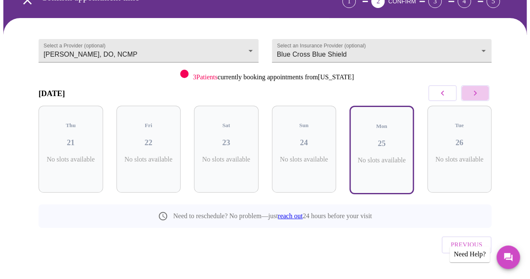
click at [484, 89] on button "button" at bounding box center [475, 93] width 29 height 16
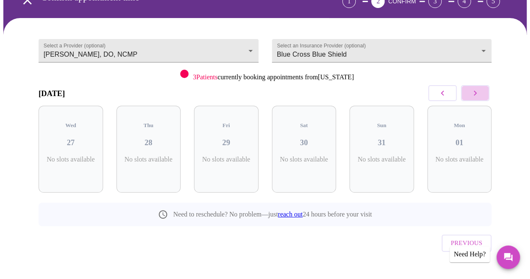
click at [484, 89] on button "button" at bounding box center [475, 93] width 29 height 16
click at [485, 94] on button "button" at bounding box center [475, 93] width 29 height 16
click at [485, 95] on button "button" at bounding box center [475, 93] width 29 height 16
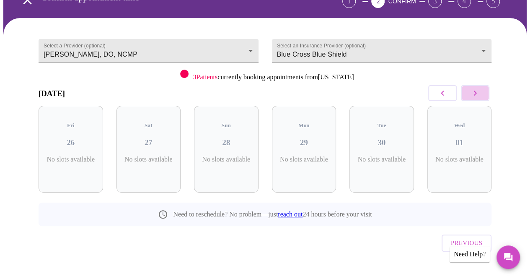
click at [485, 95] on button "button" at bounding box center [475, 93] width 29 height 16
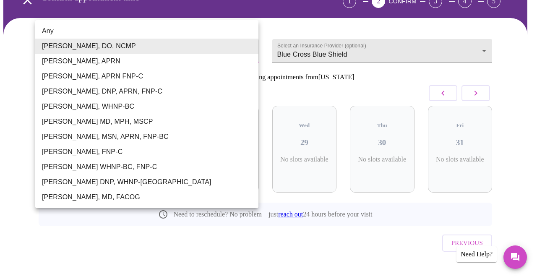
click at [250, 42] on body "MyMenopauseRx Appointments Messaging Labs Uploads Medications Community Refer a…" at bounding box center [268, 117] width 530 height 352
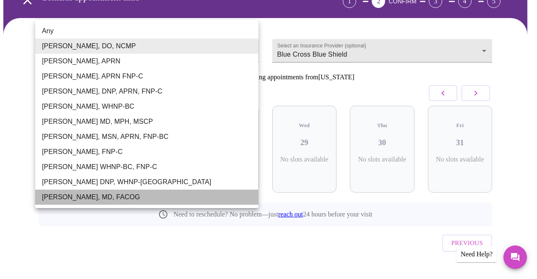
click at [114, 197] on li "[PERSON_NAME], MD, FACOG" at bounding box center [146, 196] width 223 height 15
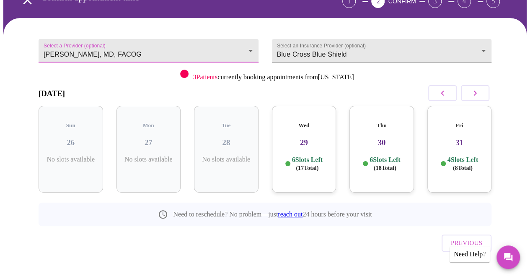
click at [444, 94] on icon "button" at bounding box center [443, 93] width 10 height 10
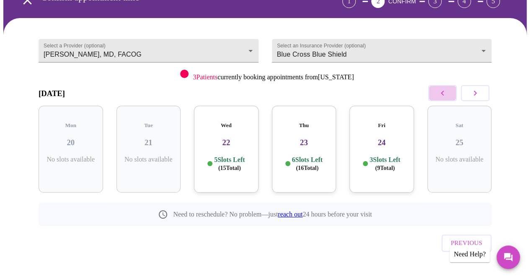
click at [444, 95] on icon "button" at bounding box center [443, 93] width 10 height 10
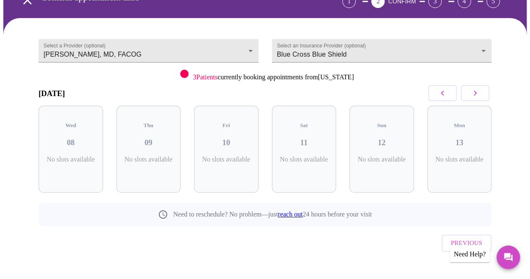
click at [444, 95] on icon "button" at bounding box center [443, 93] width 10 height 10
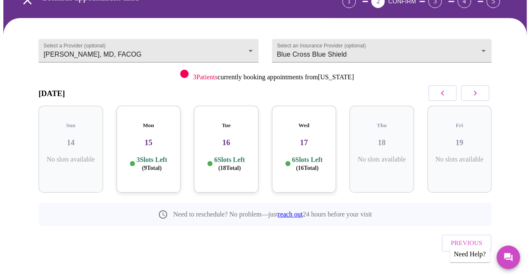
click at [444, 95] on icon "button" at bounding box center [443, 93] width 10 height 10
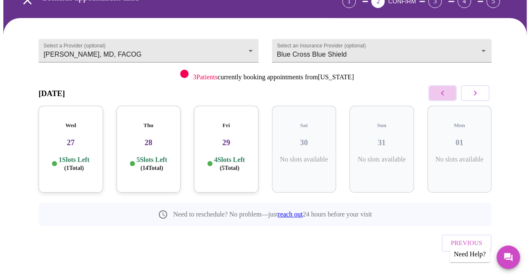
click at [444, 95] on icon "button" at bounding box center [443, 93] width 10 height 10
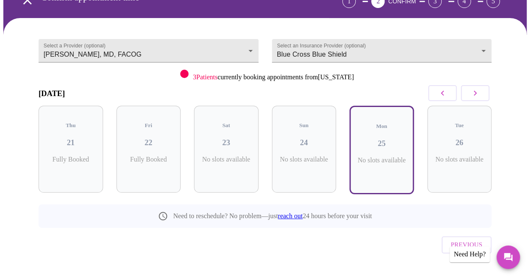
click at [475, 93] on icon "button" at bounding box center [475, 93] width 10 height 10
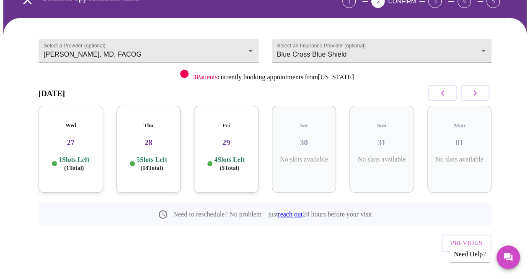
click at [80, 143] on div "Wed 27 1 Slots Left ( 1 Total)" at bounding box center [71, 149] width 65 height 87
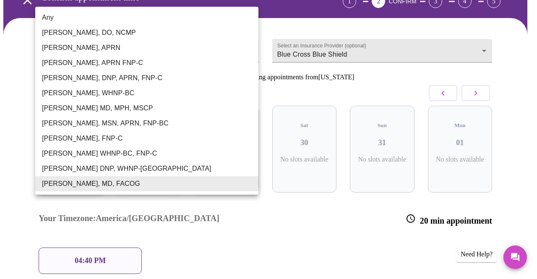
click at [252, 51] on body "MyMenopauseRx Appointments Messaging Labs Uploads Medications Community Refer a…" at bounding box center [268, 157] width 530 height 433
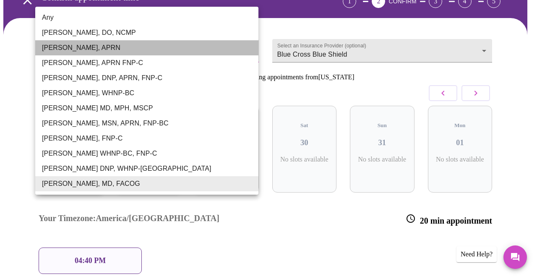
click at [111, 44] on li "[PERSON_NAME], APRN" at bounding box center [146, 47] width 223 height 15
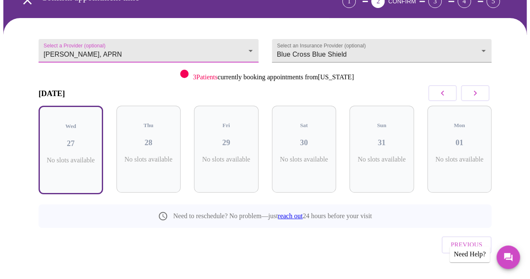
click at [479, 90] on icon "button" at bounding box center [475, 93] width 10 height 10
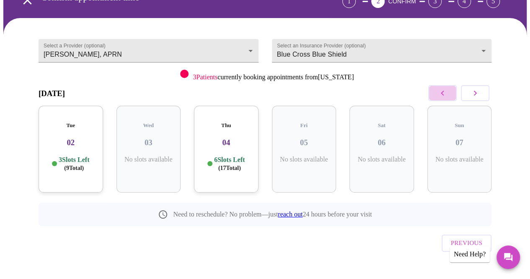
click at [452, 94] on button "button" at bounding box center [442, 93] width 29 height 16
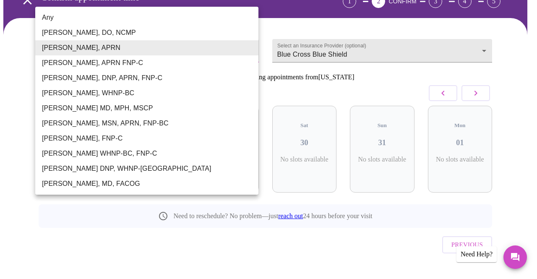
click at [250, 47] on body "MyMenopauseRx Appointments Messaging Labs Uploads Medications Community Refer a…" at bounding box center [268, 118] width 530 height 354
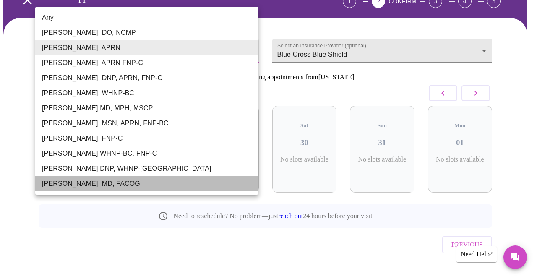
click at [113, 184] on li "[PERSON_NAME], MD, FACOG" at bounding box center [146, 183] width 223 height 15
type input "[PERSON_NAME], MD, FACOG"
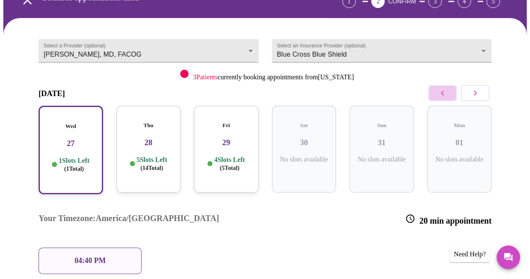
click at [444, 94] on icon "button" at bounding box center [443, 93] width 10 height 10
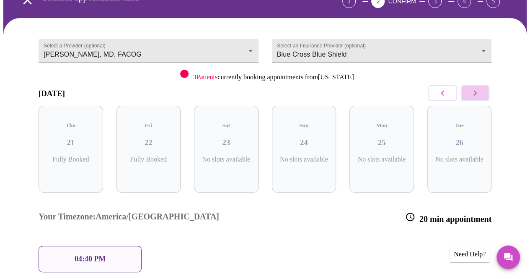
click at [479, 96] on icon "button" at bounding box center [475, 93] width 10 height 10
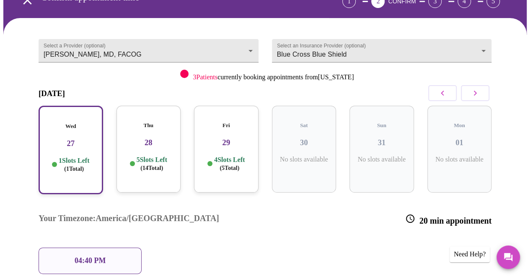
click at [78, 166] on span "( 1 Total)" at bounding box center [74, 169] width 20 height 6
click at [109, 247] on div "04:40 PM" at bounding box center [90, 260] width 103 height 26
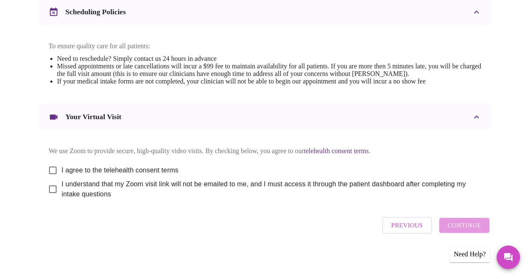
scroll to position [343, 0]
click at [50, 167] on input "I agree to the telehealth consent terms" at bounding box center [53, 170] width 18 height 18
checkbox input "true"
click at [48, 191] on input "I understand that my Zoom visit link will not be emailed to me, and I must acce…" at bounding box center [53, 189] width 18 height 18
checkbox input "true"
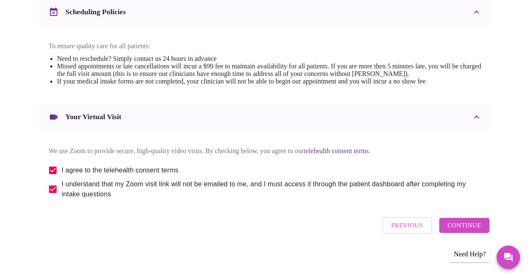
click at [454, 231] on span "Continue" at bounding box center [465, 225] width 34 height 11
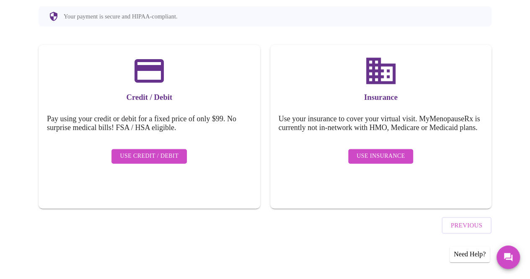
scroll to position [89, 0]
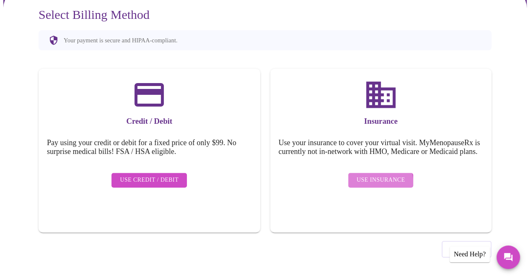
click at [369, 185] on span "Use Insurance" at bounding box center [381, 180] width 48 height 10
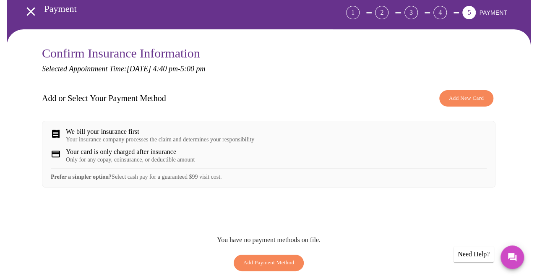
scroll to position [50, 0]
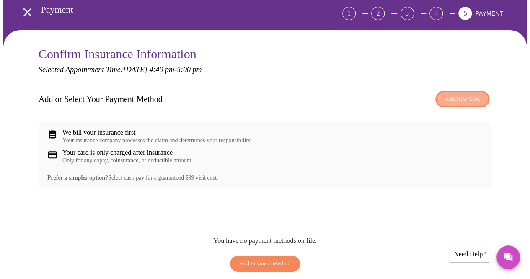
click at [461, 95] on span "Add New Card" at bounding box center [462, 99] width 35 height 10
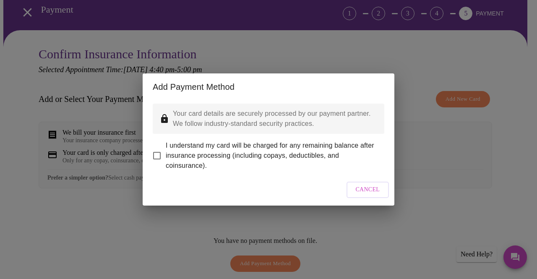
click at [156, 148] on input "I understand my card will be charged for any remaining balance after insurance …" at bounding box center [157, 156] width 18 height 18
checkbox input "true"
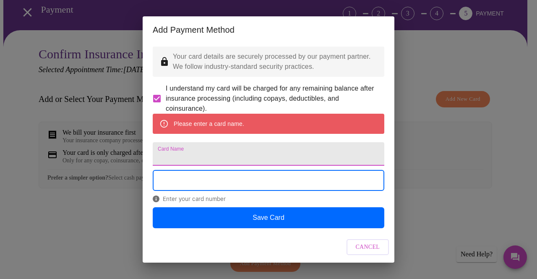
click at [222, 161] on input "Card Name" at bounding box center [268, 153] width 231 height 23
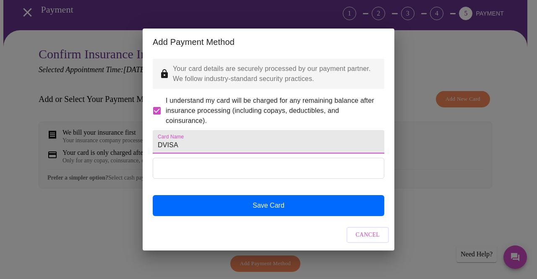
type input "DVISA"
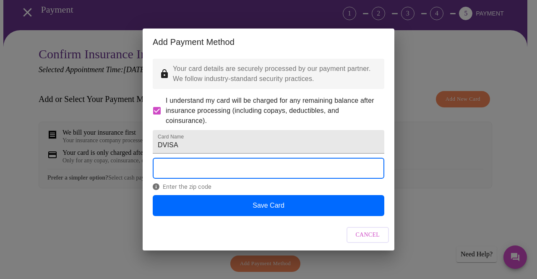
click at [337, 241] on div "Cancel" at bounding box center [269, 234] width 252 height 31
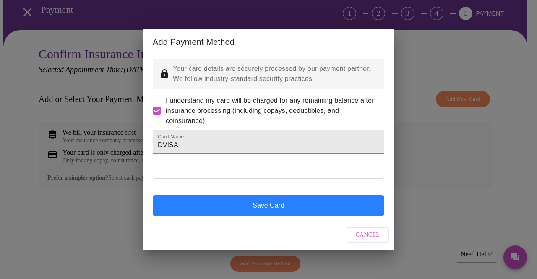
click at [335, 216] on button "Save Card" at bounding box center [268, 205] width 231 height 21
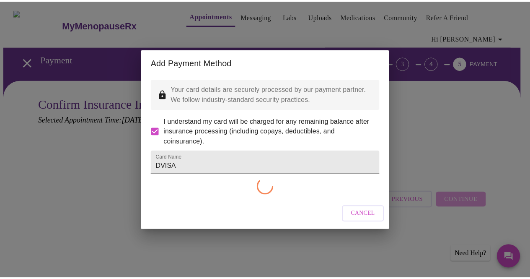
scroll to position [0, 0]
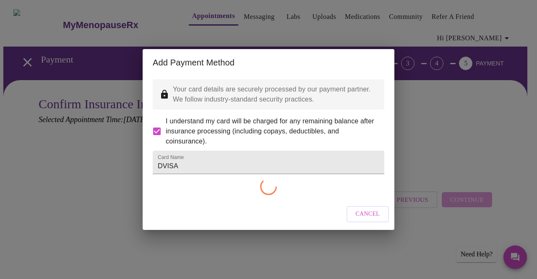
checkbox input "false"
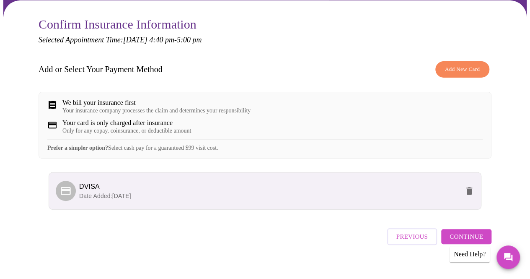
scroll to position [96, 0]
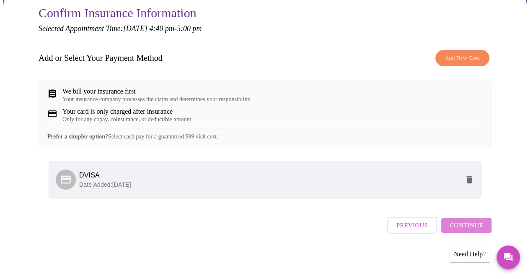
click at [478, 228] on span "Continue" at bounding box center [467, 225] width 34 height 11
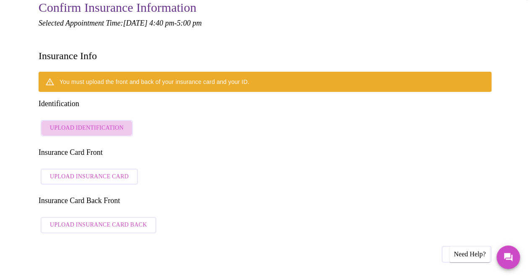
click at [89, 123] on span "Upload Identification" at bounding box center [87, 128] width 74 height 10
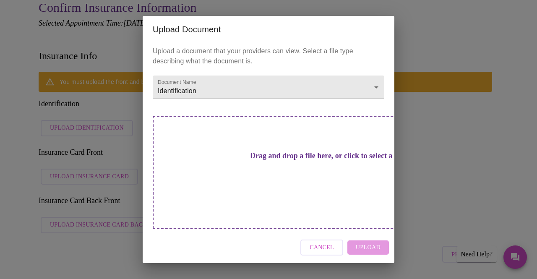
click at [291, 160] on h3 "Drag and drop a file here, or click to select a file" at bounding box center [326, 155] width 231 height 9
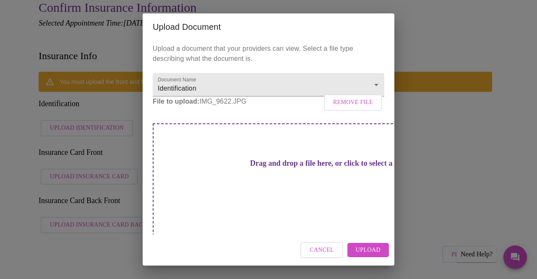
click at [365, 245] on span "Upload" at bounding box center [368, 250] width 25 height 10
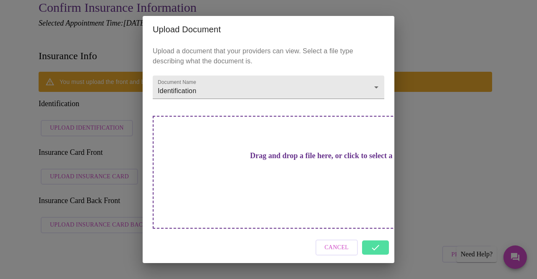
click at [278, 160] on h3 "Drag and drop a file here, or click to select a file" at bounding box center [326, 155] width 231 height 9
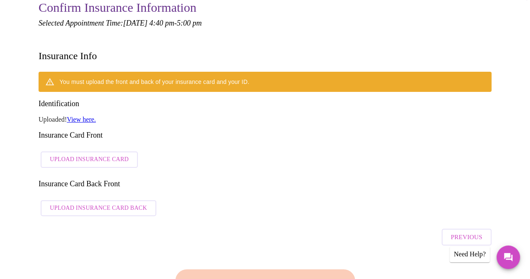
click at [90, 116] on link "View here." at bounding box center [81, 119] width 29 height 7
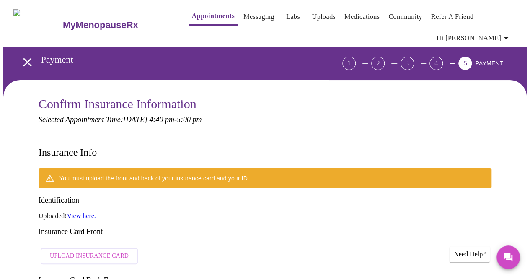
click at [504, 32] on span "Hi [PERSON_NAME]" at bounding box center [474, 38] width 75 height 12
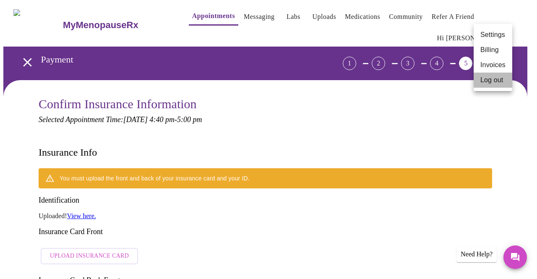
click at [491, 85] on li "Log out" at bounding box center [492, 80] width 39 height 15
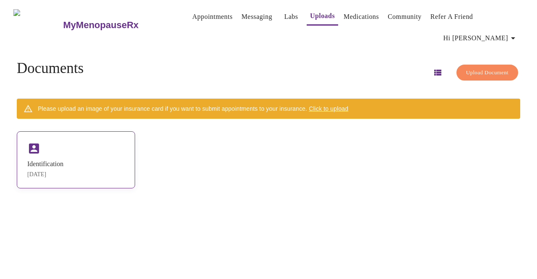
click at [101, 167] on div "Identification Aug 22, 2025" at bounding box center [76, 159] width 118 height 57
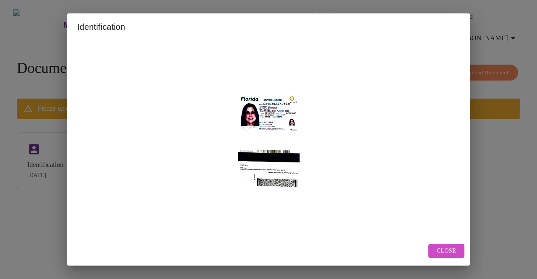
click at [443, 250] on span "Close" at bounding box center [445, 251] width 19 height 10
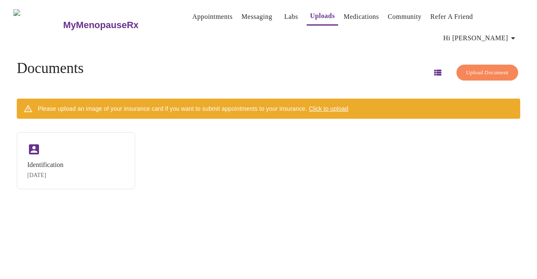
click at [355, 249] on div "MyMenopauseRx Appointments Messaging Labs Uploads Medications Community Refer a…" at bounding box center [268, 142] width 530 height 279
click at [336, 105] on span "Click to upload" at bounding box center [328, 108] width 39 height 7
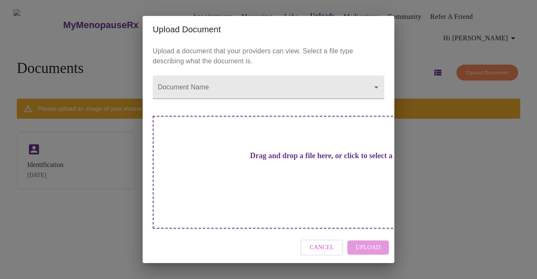
click at [365, 236] on div "Cancel Upload" at bounding box center [269, 247] width 252 height 31
click at [300, 177] on div "Drag and drop a file here, or click to select a file" at bounding box center [327, 172] width 349 height 113
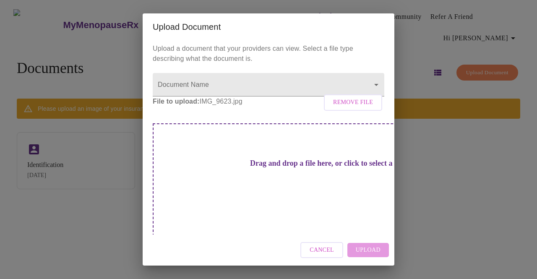
click at [376, 240] on div "Cancel Upload" at bounding box center [269, 249] width 252 height 31
click at [365, 240] on div "Cancel Upload" at bounding box center [269, 249] width 252 height 31
click at [306, 168] on h3 "Drag and drop a file here, or click to select a file" at bounding box center [326, 163] width 231 height 9
click at [375, 239] on div "Cancel Upload" at bounding box center [269, 249] width 252 height 31
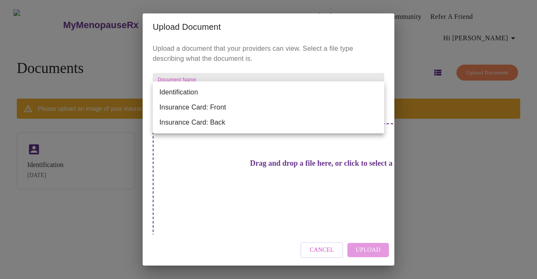
click at [370, 96] on body "MyMenopauseRx Appointments Messaging Labs Uploads Medications Community Refer a…" at bounding box center [268, 142] width 530 height 279
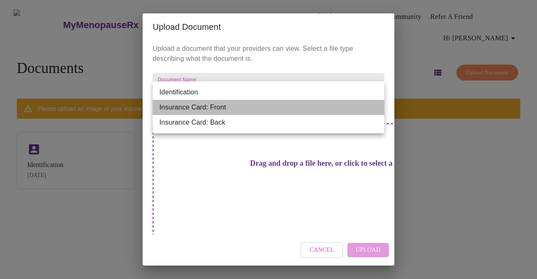
click at [226, 105] on li "Insurance Card: Front" at bounding box center [268, 107] width 231 height 15
type input "Insurance Card: Front"
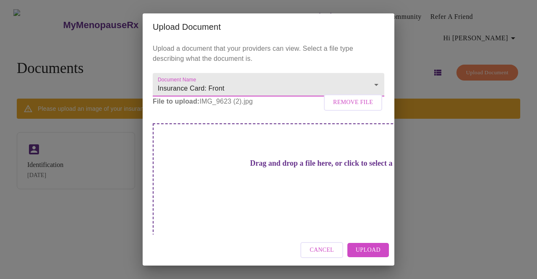
click at [380, 243] on button "Upload" at bounding box center [368, 250] width 42 height 15
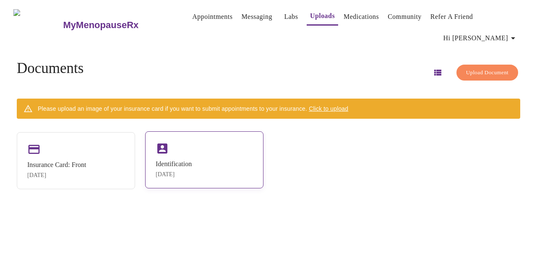
click at [202, 157] on div "Identification Aug 22, 2025" at bounding box center [204, 159] width 118 height 57
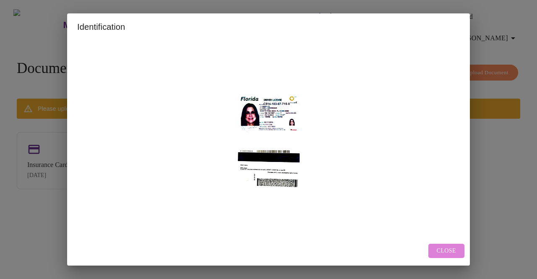
click at [437, 249] on button "Close" at bounding box center [446, 251] width 36 height 15
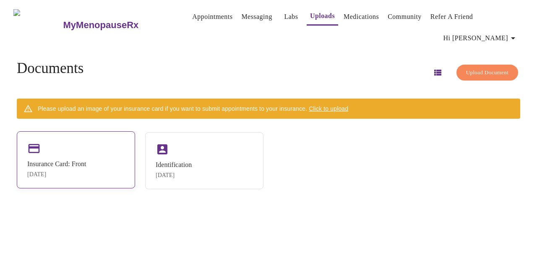
click at [86, 171] on div "Aug 22, 2025" at bounding box center [56, 174] width 59 height 7
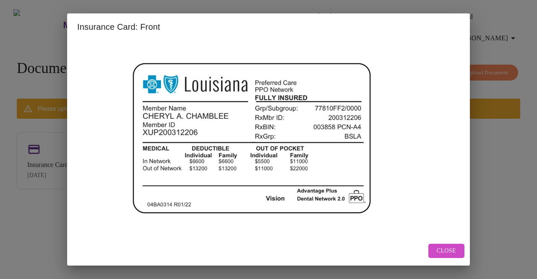
click at [441, 249] on span "Close" at bounding box center [445, 251] width 19 height 10
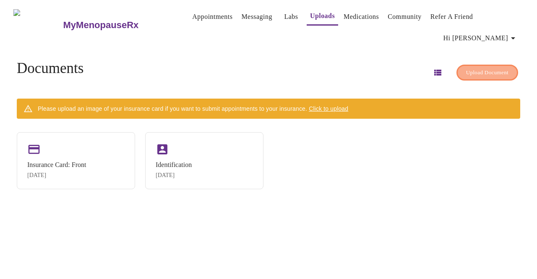
click at [466, 72] on span "Upload Document" at bounding box center [487, 73] width 42 height 10
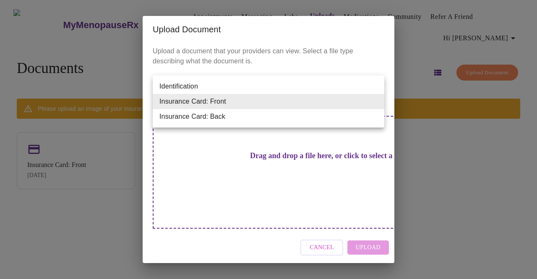
click at [335, 96] on body "MyMenopauseRx Appointments Messaging Labs Uploads Medications Community Refer a…" at bounding box center [268, 142] width 530 height 279
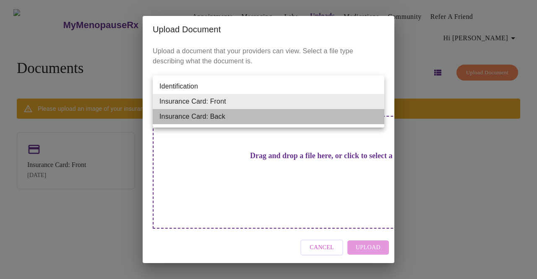
click at [289, 114] on li "Insurance Card: Back" at bounding box center [268, 116] width 231 height 15
type input "Insurance Card: Back"
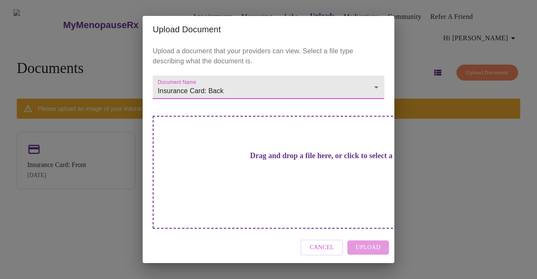
click at [290, 160] on h3 "Drag and drop a file here, or click to select a file" at bounding box center [326, 155] width 231 height 9
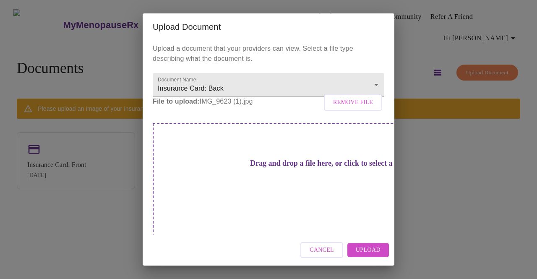
click at [371, 245] on span "Upload" at bounding box center [368, 250] width 25 height 10
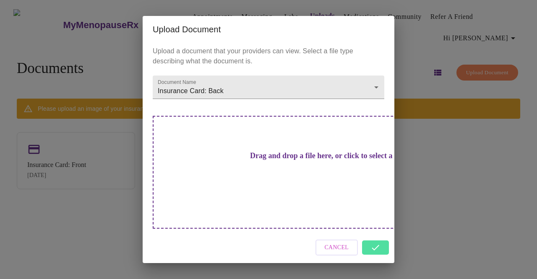
click at [381, 232] on div "Cancel" at bounding box center [269, 247] width 252 height 31
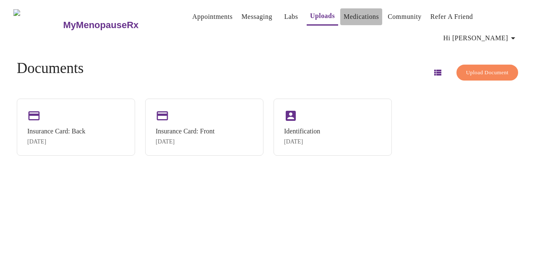
click at [354, 13] on link "Medications" at bounding box center [360, 17] width 35 height 12
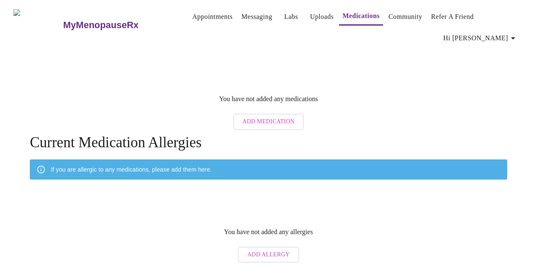
click at [254, 117] on span "Add Medication" at bounding box center [268, 122] width 52 height 10
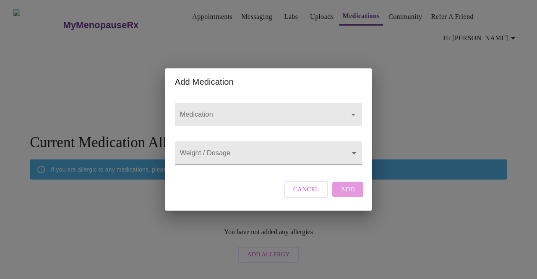
click at [223, 111] on input "Medication" at bounding box center [256, 119] width 156 height 16
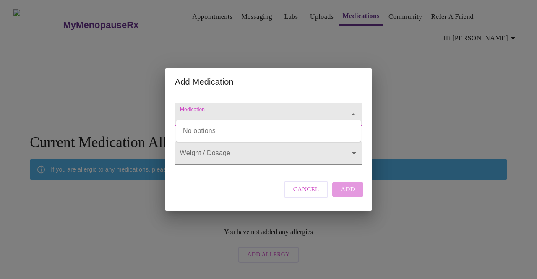
click at [223, 111] on input "Medication" at bounding box center [256, 119] width 156 height 16
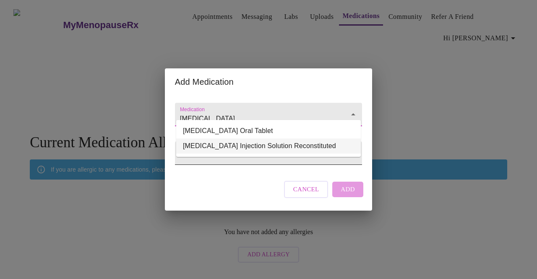
click at [239, 149] on li "Synthroid Injection Solution Reconstituted" at bounding box center [268, 145] width 184 height 15
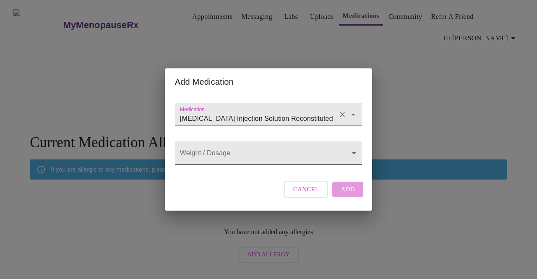
type input "Synthroid Injection Solution Reconstituted"
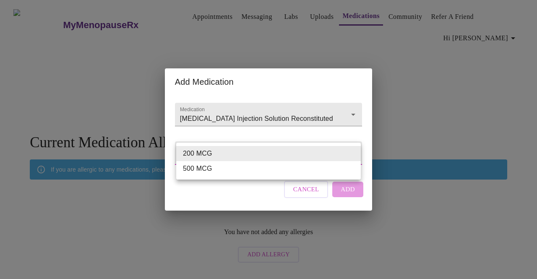
click at [241, 154] on body "MyMenopauseRx Appointments Messaging Labs Uploads Medications Community Refer a…" at bounding box center [268, 134] width 530 height 263
click at [232, 169] on li "500 MCG" at bounding box center [268, 168] width 184 height 15
type input "500 MCG"
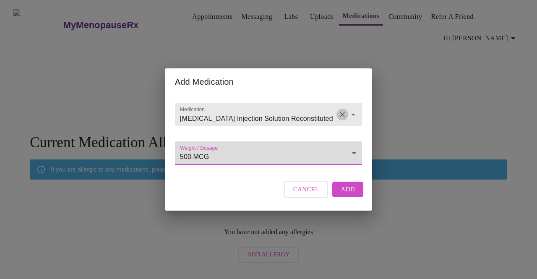
click at [340, 112] on icon "Clear" at bounding box center [342, 114] width 5 height 5
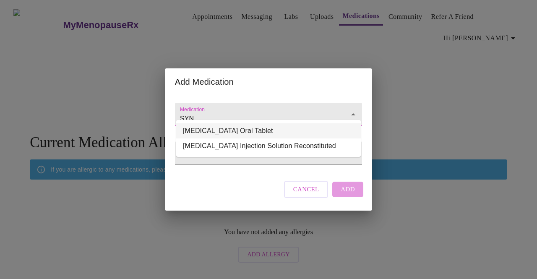
click at [244, 130] on li "Synthroid Oral Tablet" at bounding box center [268, 130] width 184 height 15
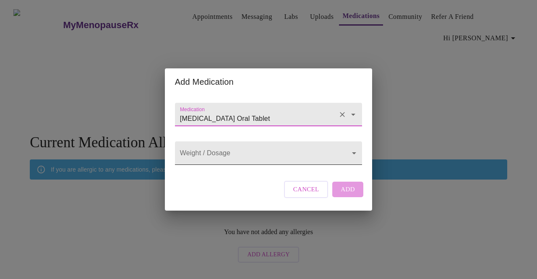
type input "Synthroid Oral Tablet"
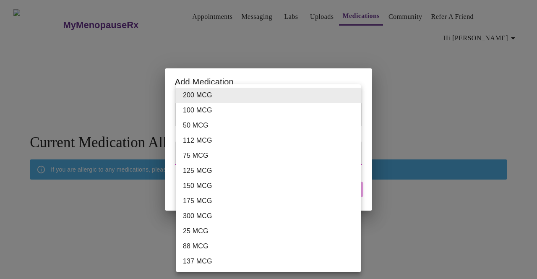
click at [263, 151] on body "MyMenopauseRx Appointments Messaging Labs Uploads Medications Community Refer a…" at bounding box center [268, 134] width 530 height 263
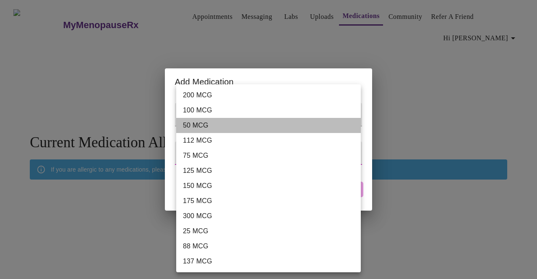
click at [221, 125] on li "50 MCG" at bounding box center [268, 125] width 184 height 15
type input "50 MCG"
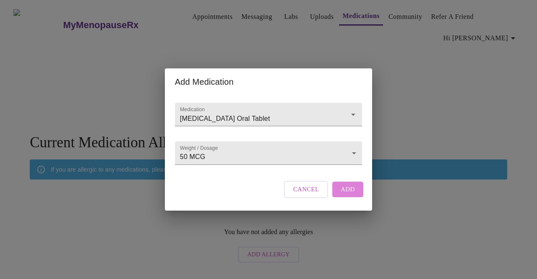
click at [346, 194] on span "Add" at bounding box center [347, 189] width 14 height 11
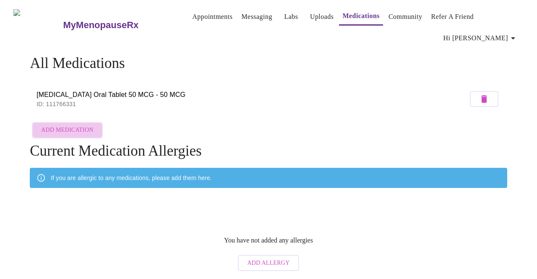
click at [82, 127] on span "Add Medication" at bounding box center [67, 130] width 52 height 10
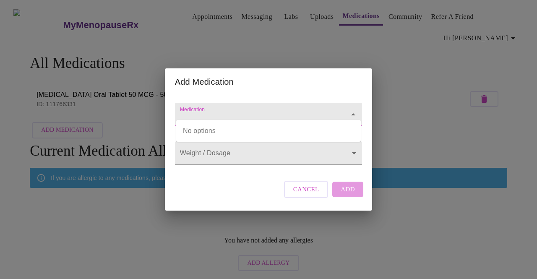
click at [234, 111] on input "Medication" at bounding box center [256, 119] width 156 height 16
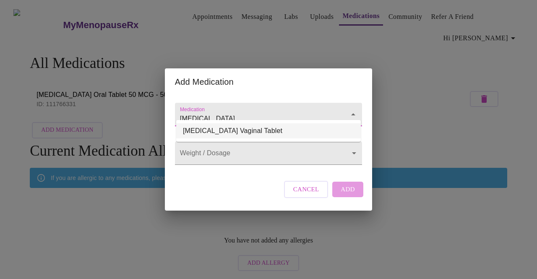
click at [231, 130] on li "Vagifem Vaginal Tablet" at bounding box center [268, 130] width 184 height 15
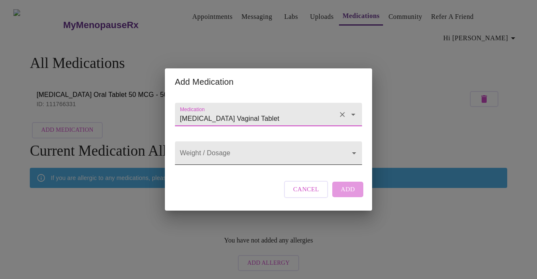
type input "Vagifem Vaginal Tablet"
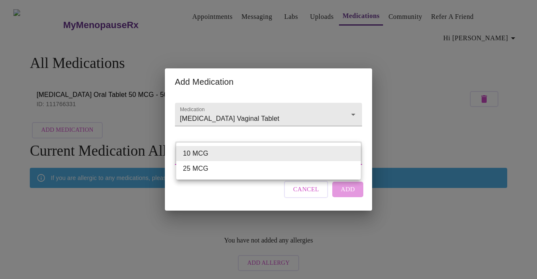
click at [278, 161] on body "MyMenopauseRx Appointments Messaging Labs Uploads Medications Community Refer a…" at bounding box center [268, 139] width 530 height 272
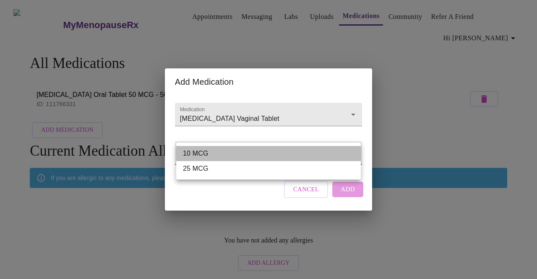
click at [275, 153] on li "10 MCG" at bounding box center [268, 153] width 184 height 15
type input "10 MCG"
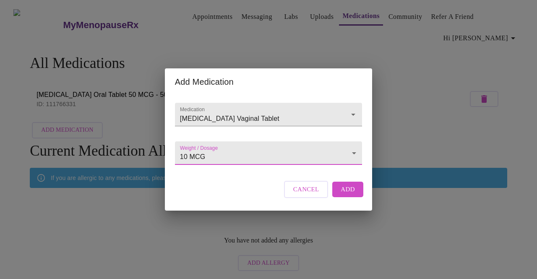
click at [354, 197] on button "Add" at bounding box center [347, 189] width 31 height 15
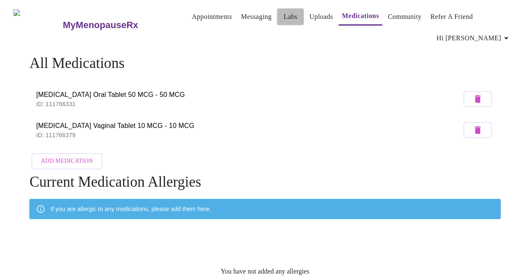
click at [284, 15] on link "Labs" at bounding box center [291, 17] width 14 height 12
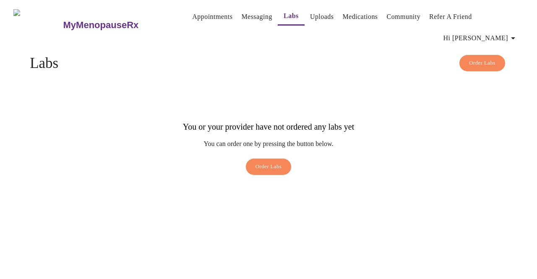
click at [356, 12] on link "Medications" at bounding box center [359, 17] width 35 height 12
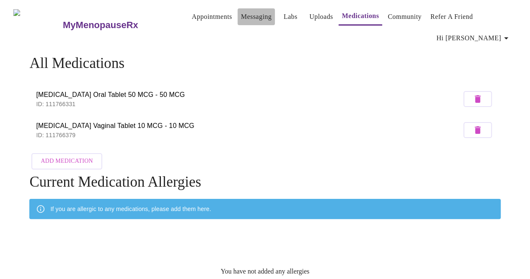
click at [243, 13] on link "Messaging" at bounding box center [256, 17] width 31 height 12
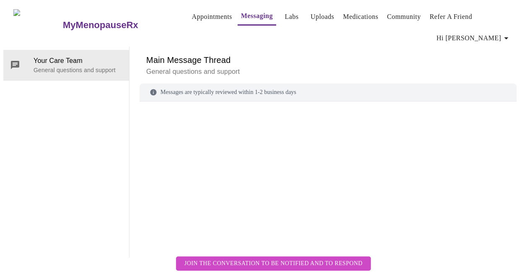
scroll to position [43, 0]
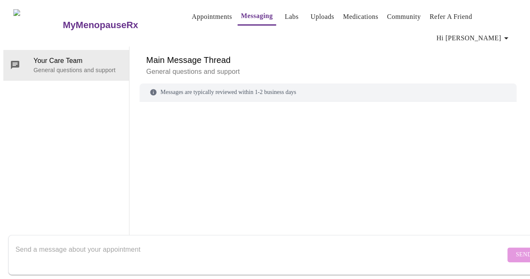
click at [105, 242] on textarea "Send a message about your appointment" at bounding box center [261, 254] width 490 height 27
type textarea "i"
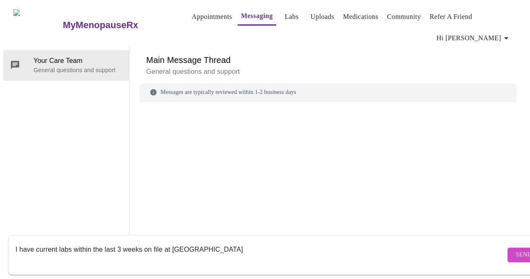
type textarea "I have current labs within the last 3 weeks on file at Labcorp"
click at [516, 250] on span "Send" at bounding box center [524, 254] width 16 height 10
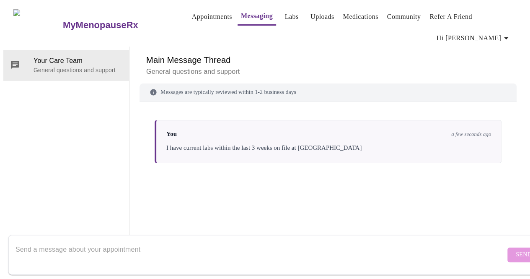
scroll to position [0, 0]
click at [388, 12] on link "Community" at bounding box center [404, 17] width 34 height 12
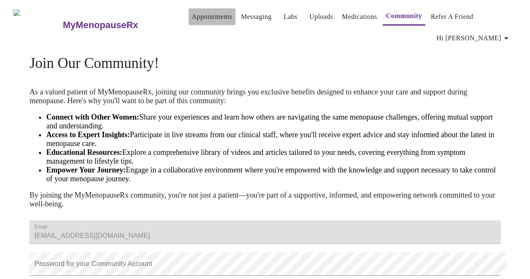
click at [203, 12] on link "Appointments" at bounding box center [212, 17] width 40 height 12
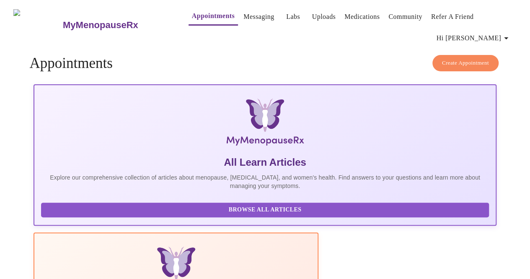
drag, startPoint x: 530, startPoint y: 134, endPoint x: 536, endPoint y: 147, distance: 14.6
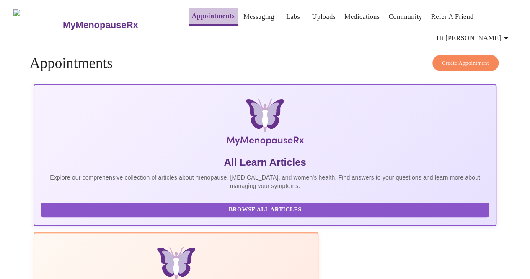
click at [193, 18] on link "Appointments" at bounding box center [213, 16] width 43 height 12
click at [511, 35] on icon "button" at bounding box center [506, 38] width 10 height 10
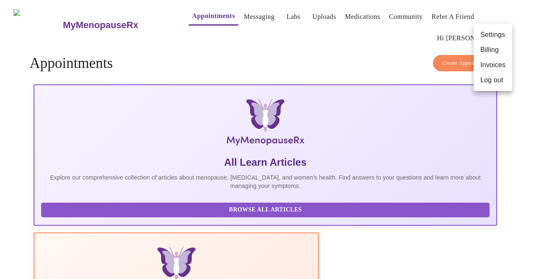
click at [498, 37] on li "Settings" at bounding box center [492, 34] width 39 height 15
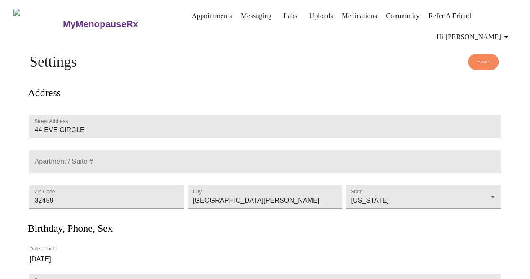
click at [199, 11] on link "Appointments" at bounding box center [212, 16] width 40 height 12
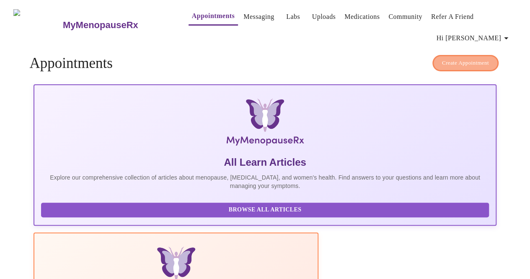
click at [466, 58] on span "Create Appointment" at bounding box center [465, 63] width 47 height 10
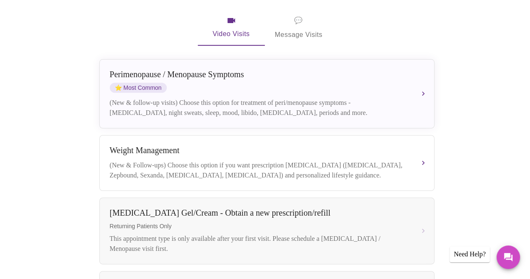
scroll to position [176, 0]
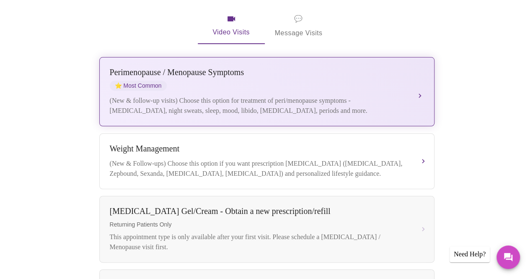
click at [407, 98] on div "[MEDICAL_DATA] / Menopause Symptoms ⭐ Most Common (New & follow-up visits) Choo…" at bounding box center [267, 91] width 314 height 48
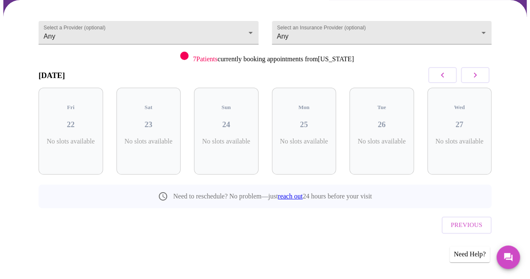
scroll to position [62, 0]
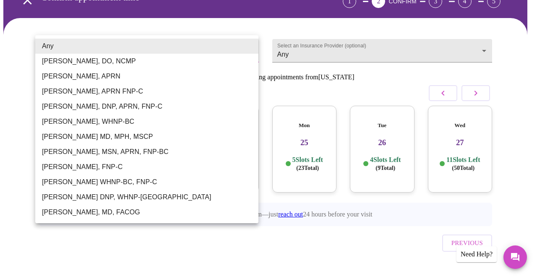
click at [237, 49] on body "MyMenopauseRx Appointments Messaging Labs Uploads Medications Community Refer a…" at bounding box center [268, 117] width 530 height 352
click at [134, 210] on li "[PERSON_NAME], MD, FACOG" at bounding box center [146, 212] width 223 height 15
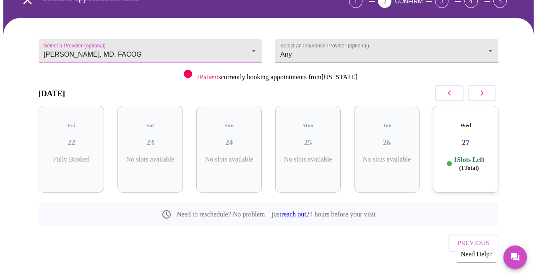
click at [213, 47] on body "MyMenopauseRx Appointments Messaging Labs Uploads Medications Community Refer a…" at bounding box center [268, 117] width 530 height 352
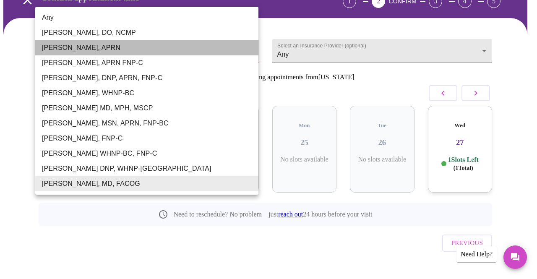
click at [112, 44] on li "[PERSON_NAME], APRN" at bounding box center [146, 47] width 223 height 15
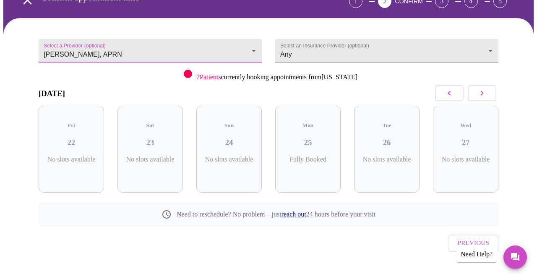
click at [220, 49] on body "MyMenopauseRx Appointments Messaging Labs Uploads Medications Community Refer a…" at bounding box center [268, 117] width 530 height 352
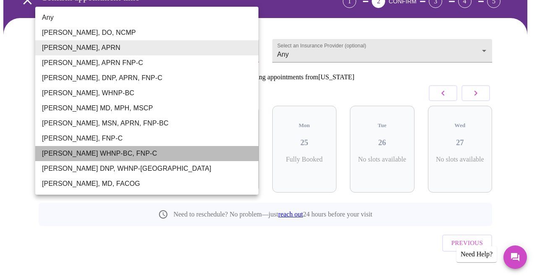
click at [127, 150] on li "[PERSON_NAME] WHNP-BC, FNP-C" at bounding box center [146, 153] width 223 height 15
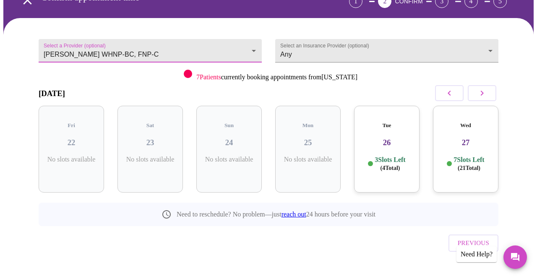
click at [242, 44] on body "MyMenopauseRx Appointments Messaging Labs Uploads Medications Community Refer a…" at bounding box center [268, 117] width 530 height 352
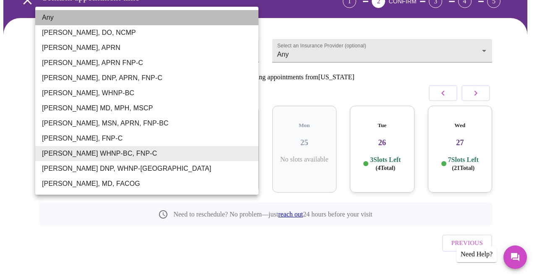
click at [164, 21] on li "Any" at bounding box center [146, 17] width 223 height 15
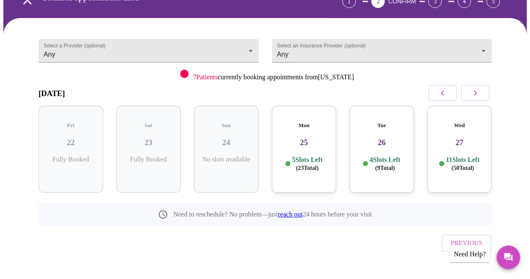
click at [310, 138] on h3 "25" at bounding box center [304, 142] width 51 height 9
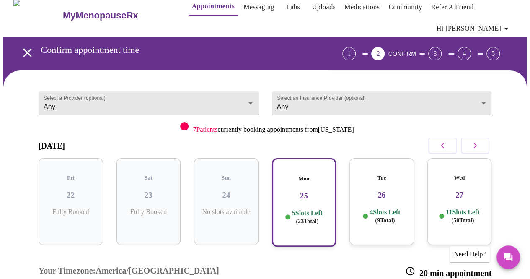
scroll to position [9, 0]
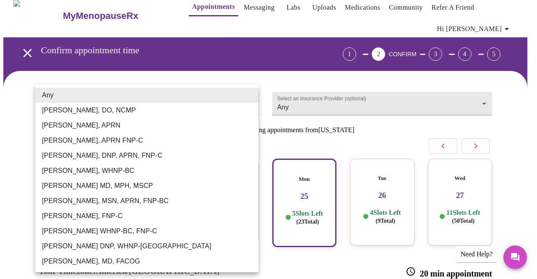
click at [230, 95] on body "MyMenopauseRx Appointments Messaging Labs Uploads Medications Community Refer a…" at bounding box center [268, 230] width 530 height 473
click at [129, 256] on li "[PERSON_NAME], MD, FACOG" at bounding box center [146, 261] width 223 height 15
type input "[PERSON_NAME], MD, FACOG"
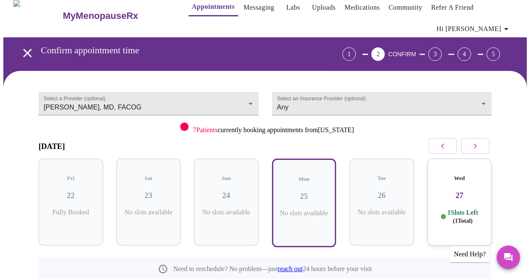
click at [465, 199] on div "Wed 27 1 Slots Left ( 1 Total)" at bounding box center [460, 201] width 65 height 87
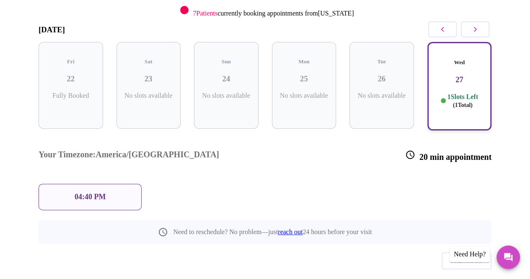
scroll to position [126, 0]
click at [122, 184] on div "04:40 PM" at bounding box center [90, 197] width 103 height 26
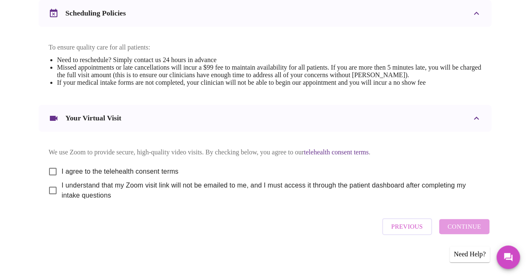
scroll to position [343, 0]
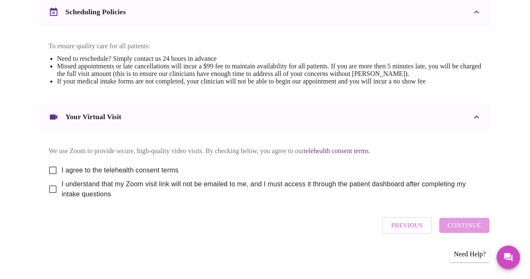
click at [51, 167] on input "I agree to the telehealth consent terms" at bounding box center [53, 170] width 18 height 18
checkbox input "true"
click at [47, 190] on input "I understand that my Zoom visit link will not be emailed to me, and I must acce…" at bounding box center [53, 189] width 18 height 18
checkbox input "true"
click at [481, 227] on span "Continue" at bounding box center [465, 225] width 34 height 11
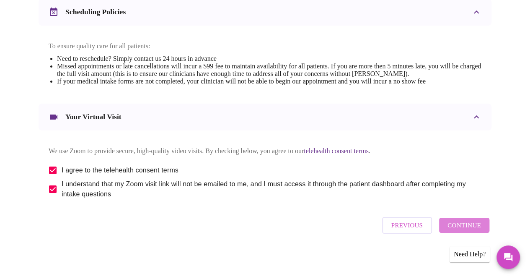
scroll to position [89, 0]
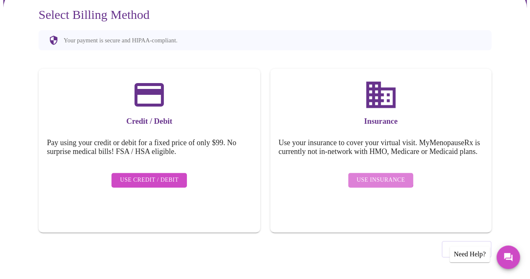
click at [378, 178] on span "Use Insurance" at bounding box center [381, 180] width 48 height 10
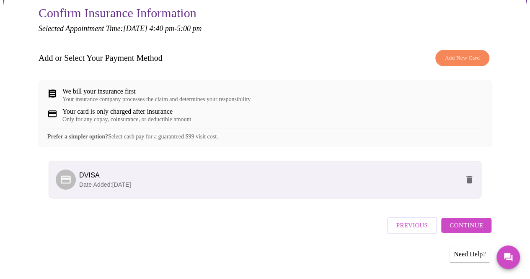
scroll to position [96, 0]
click at [481, 226] on span "Continue" at bounding box center [467, 225] width 34 height 11
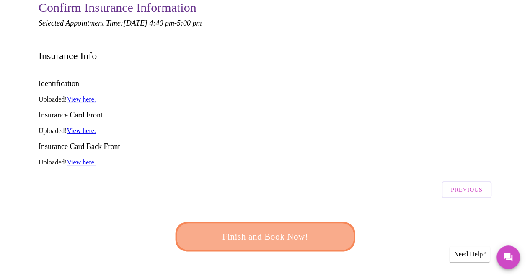
click at [297, 228] on span "Finish and Book Now!" at bounding box center [265, 236] width 162 height 16
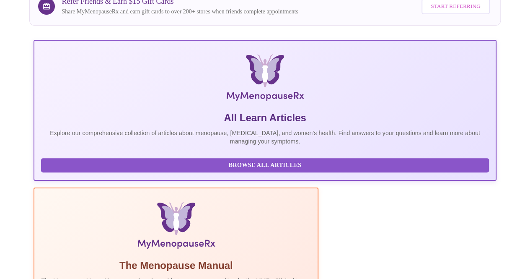
scroll to position [5, 0]
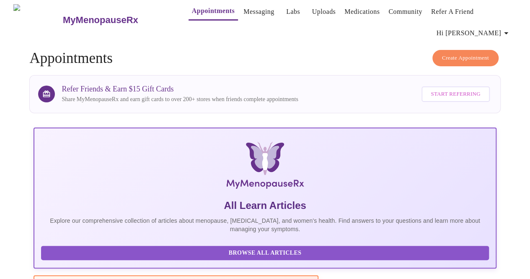
click at [347, 8] on link "Medications" at bounding box center [362, 12] width 35 height 12
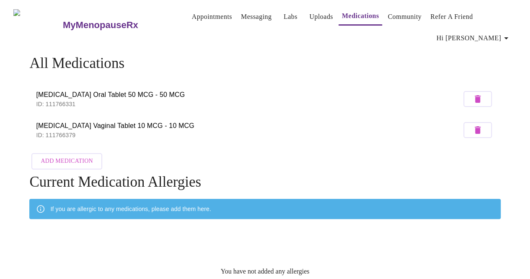
scroll to position [29, 0]
